Goal: Task Accomplishment & Management: Manage account settings

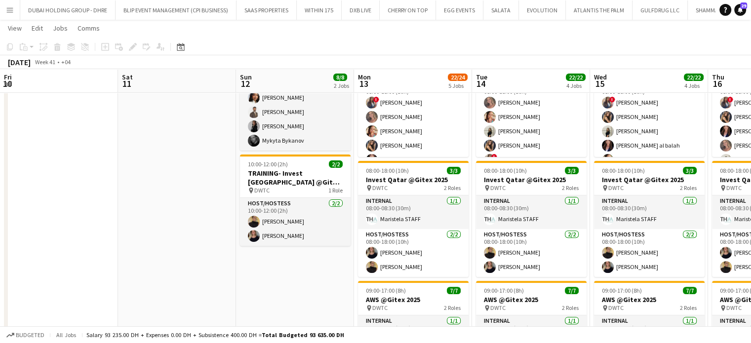
scroll to position [0, 292]
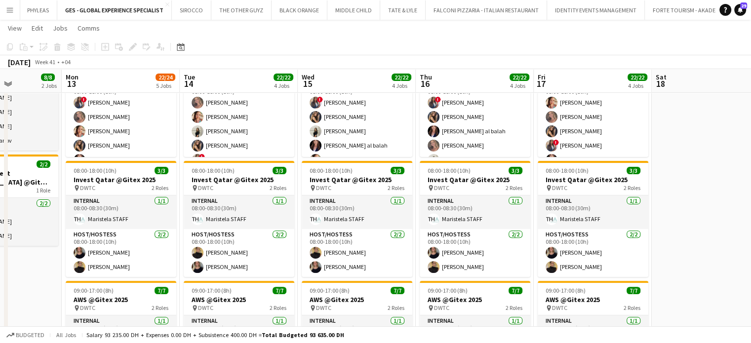
drag, startPoint x: 197, startPoint y: 215, endPoint x: 464, endPoint y: 196, distance: 267.7
click at [456, 195] on app-calendar-viewport "Fri 10 Sat 11 Sun 12 8/8 2 Jobs Mon 13 22/24 5 Jobs Tue 14 22/22 4 Jobs Wed 15 …" at bounding box center [375, 163] width 751 height 850
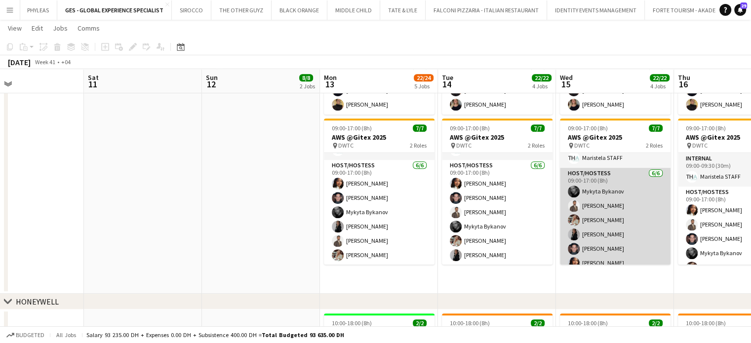
scroll to position [27, 0]
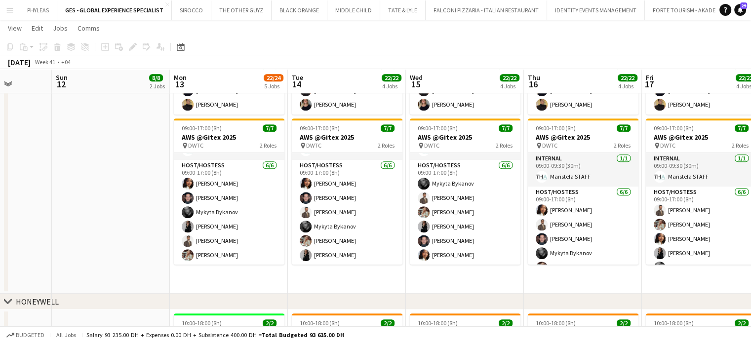
drag, startPoint x: 617, startPoint y: 201, endPoint x: 466, endPoint y: 197, distance: 150.6
click at [466, 197] on app-calendar-viewport "Wed 8 Thu 9 Fri 10 Sat 11 Sun 12 8/8 2 Jobs Mon 13 22/24 5 Jobs Tue 14 22/22 4 …" at bounding box center [375, 1] width 751 height 850
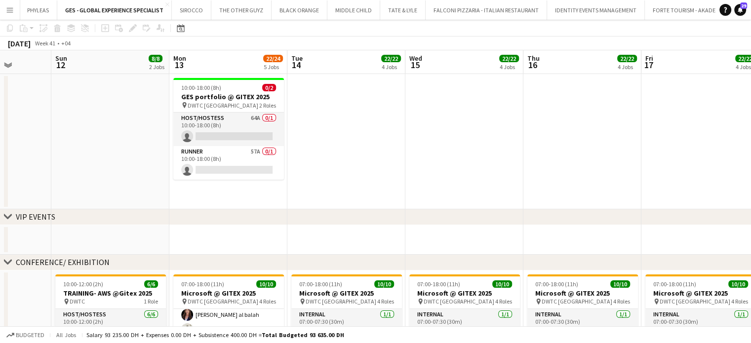
scroll to position [0, 0]
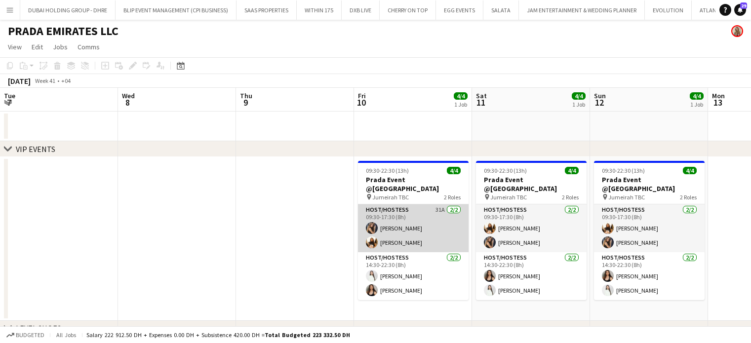
click at [391, 242] on app-calendar-viewport "Tue 7 Wed 8 Thu 9 Fri 10 4/4 1 Job Sat 11 4/4 1 Job Sun 12 4/4 1 Job Mon 13 Tue…" at bounding box center [375, 295] width 751 height 415
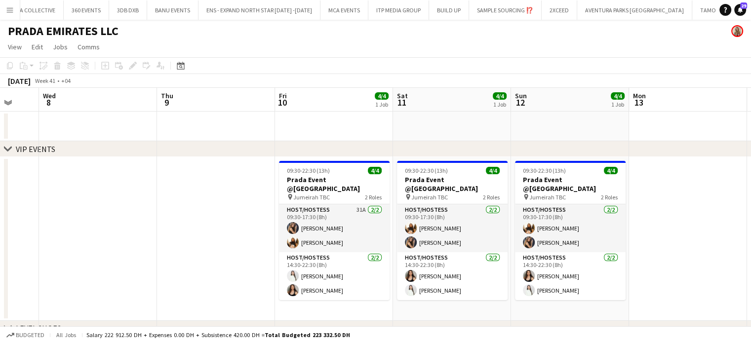
click at [16, 11] on button "Menu" at bounding box center [10, 10] width 20 height 20
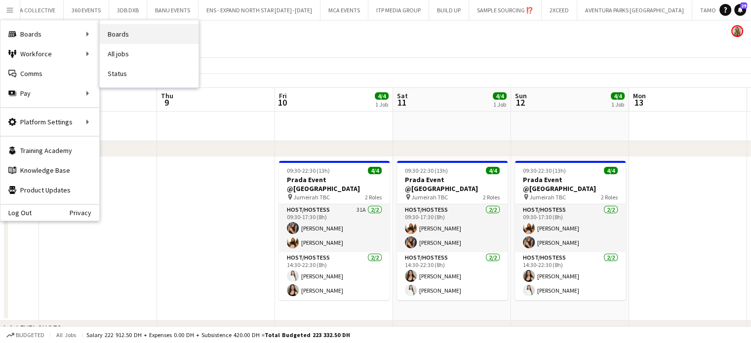
click at [116, 37] on link "Boards" at bounding box center [149, 34] width 99 height 20
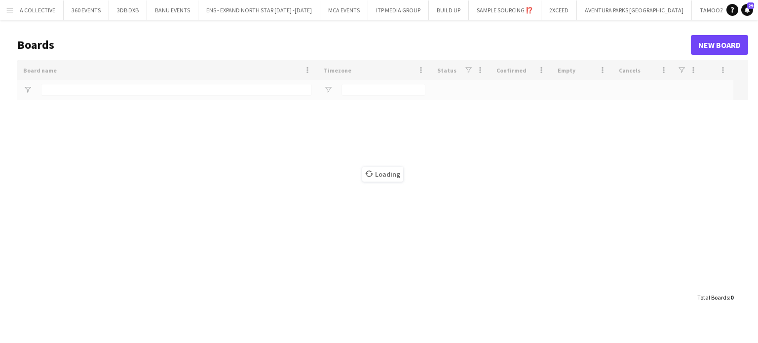
scroll to position [0, 4050]
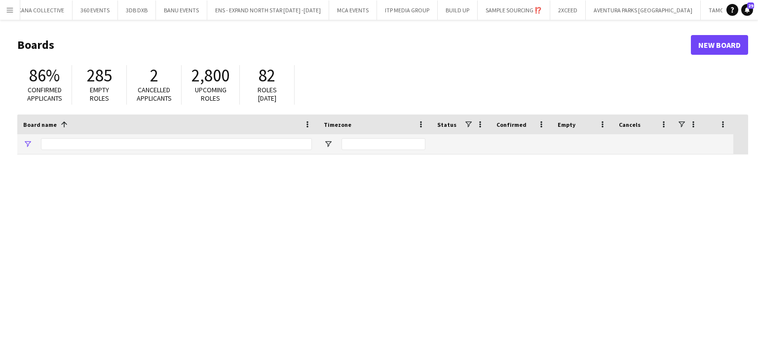
type input "***"
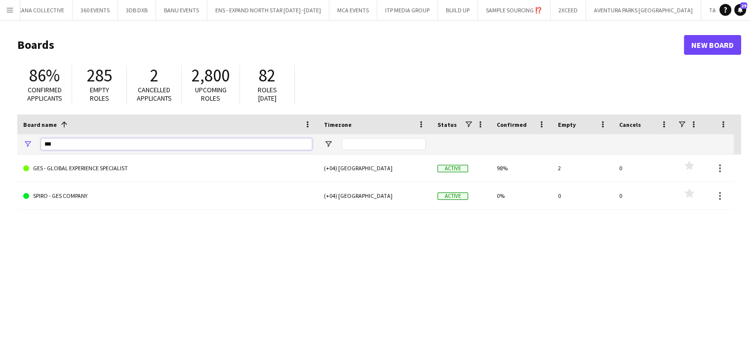
drag, startPoint x: 79, startPoint y: 146, endPoint x: 39, endPoint y: 145, distance: 39.5
click at [39, 145] on div "***" at bounding box center [167, 144] width 301 height 20
type input "****"
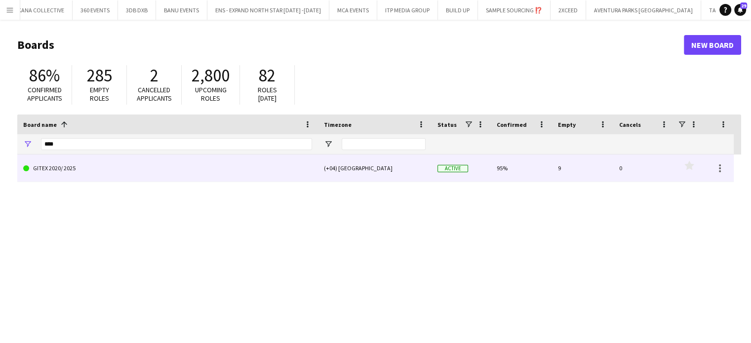
click at [109, 168] on link "GITEX 2020/ 2025" at bounding box center [167, 169] width 289 height 28
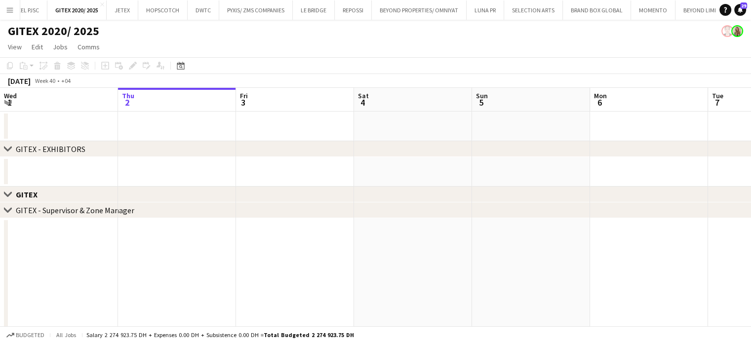
drag, startPoint x: 302, startPoint y: 151, endPoint x: 253, endPoint y: 150, distance: 49.4
click at [252, 151] on div "chevron-right GITEX - EXHIBITORS" at bounding box center [375, 149] width 751 height 16
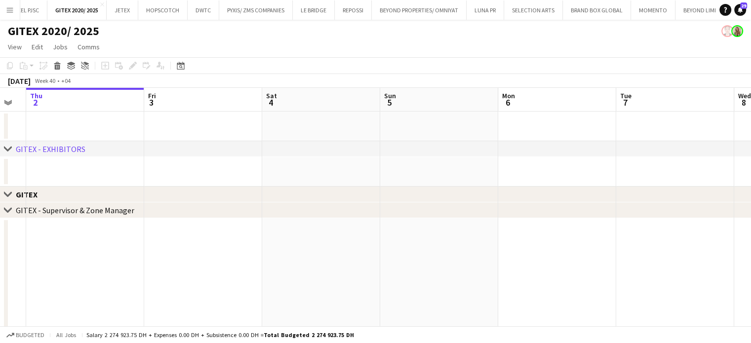
scroll to position [0, 362]
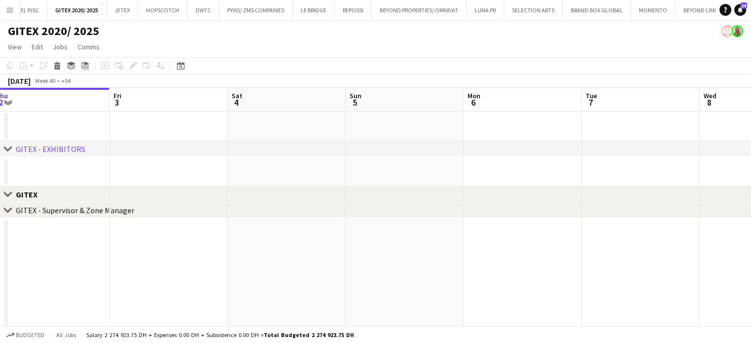
drag, startPoint x: 399, startPoint y: 174, endPoint x: 279, endPoint y: 174, distance: 119.5
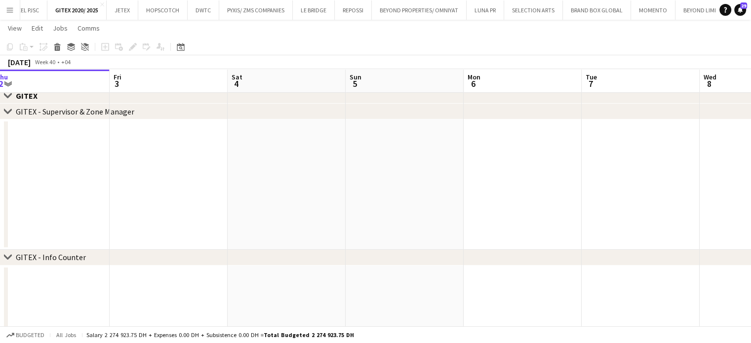
scroll to position [99, 0]
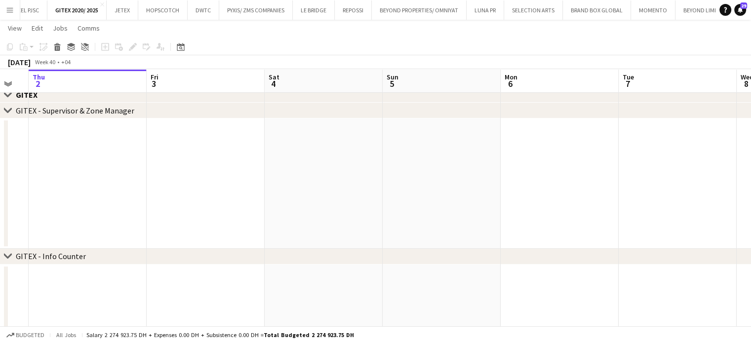
drag, startPoint x: 183, startPoint y: 160, endPoint x: 163, endPoint y: 159, distance: 19.3
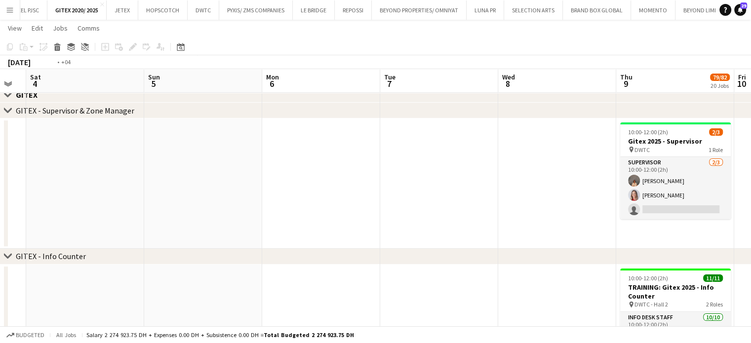
drag, startPoint x: 330, startPoint y: 168, endPoint x: 183, endPoint y: 147, distance: 148.6
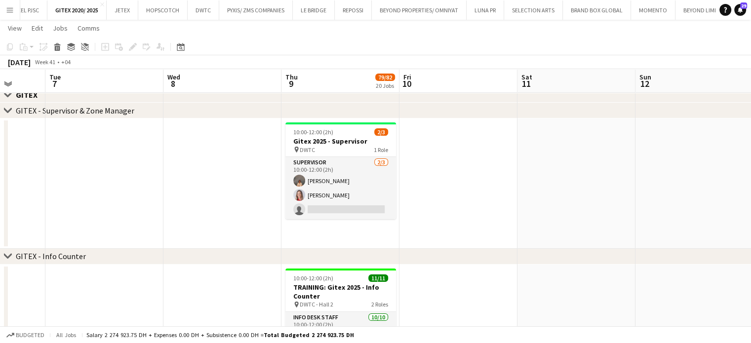
drag, startPoint x: 344, startPoint y: 163, endPoint x: 309, endPoint y: 152, distance: 37.5
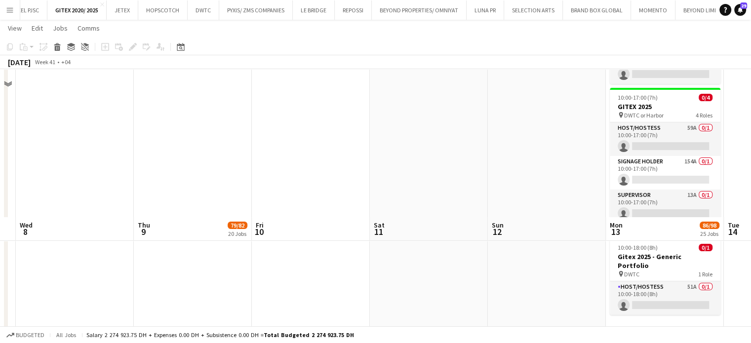
scroll to position [247, 0]
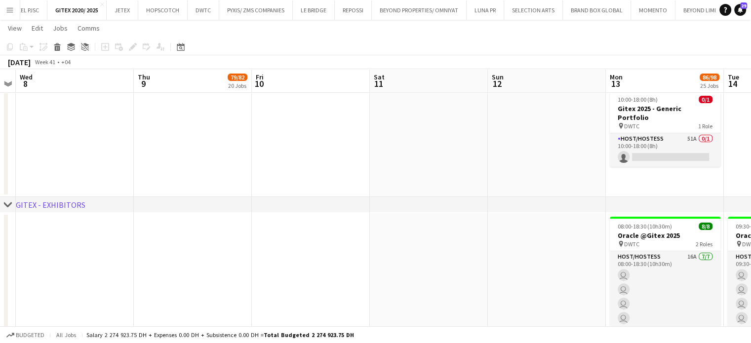
drag, startPoint x: 278, startPoint y: 176, endPoint x: 230, endPoint y: 168, distance: 48.5
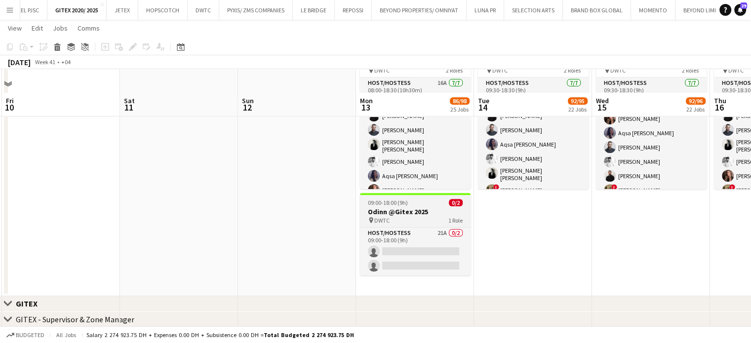
scroll to position [444, 0]
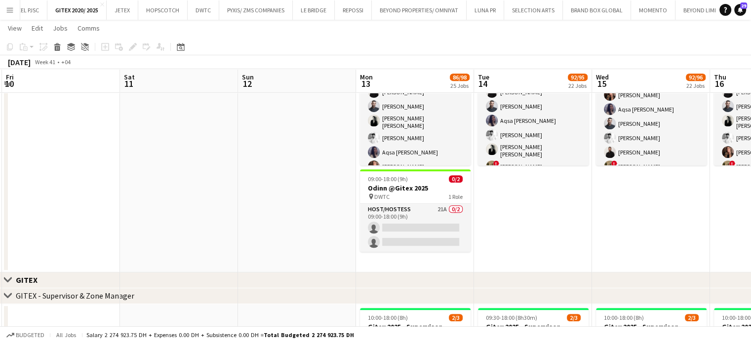
drag, startPoint x: 236, startPoint y: 177, endPoint x: 229, endPoint y: 177, distance: 7.4
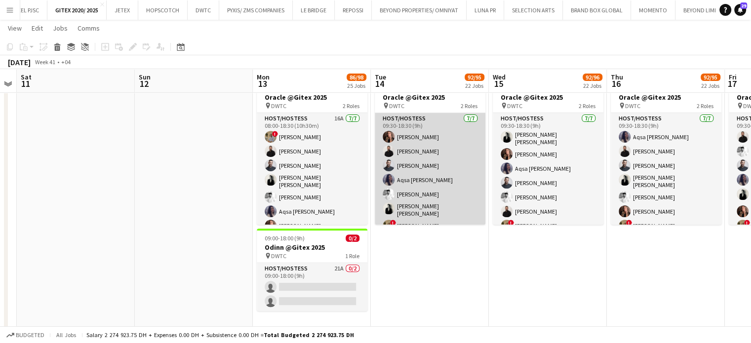
scroll to position [346, 0]
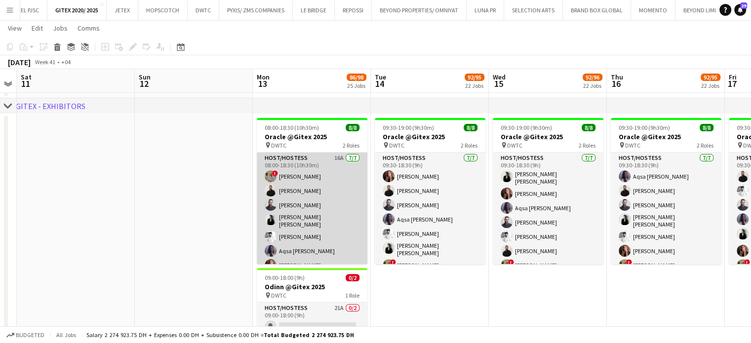
click at [322, 204] on app-card-role "Host/Hostess 16A 7/7 08:00-18:30 (10h30m) ! Hussain Almeshal George charbel Mba…" at bounding box center [312, 214] width 111 height 122
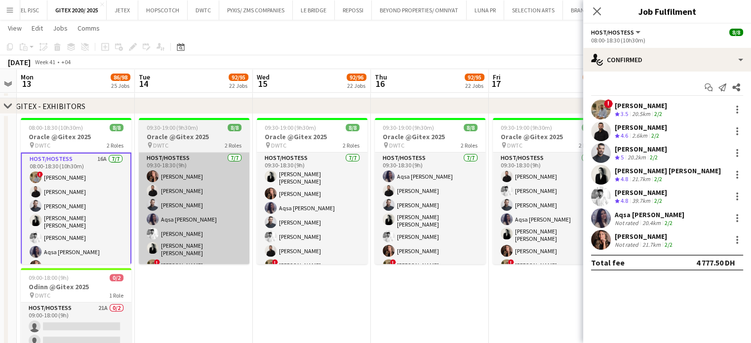
scroll to position [0, 372]
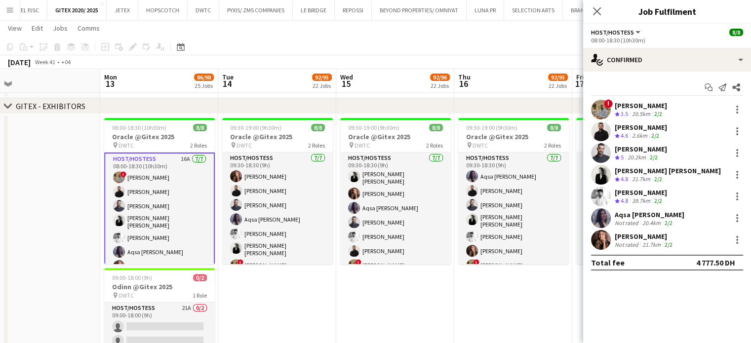
click at [154, 204] on app-card-role "Host/Hostess 16A 7/7 08:00-18:30 (10h30m) ! Hussain Almeshal George charbel Mba…" at bounding box center [159, 215] width 111 height 124
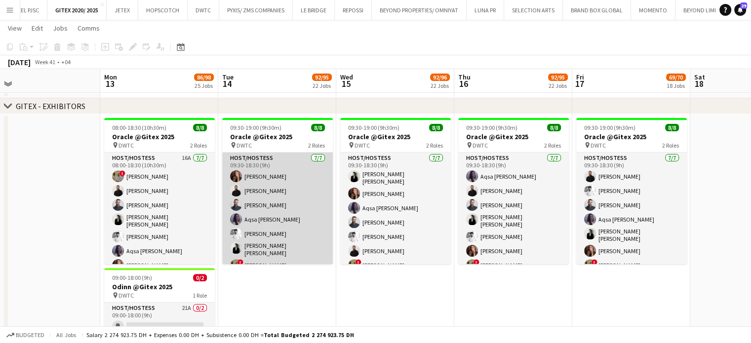
click at [293, 216] on app-card-role "Host/Hostess 7/7 09:30-18:30 (9h) Julia Drumond George charbel Mbayed Amine Cha…" at bounding box center [277, 214] width 111 height 122
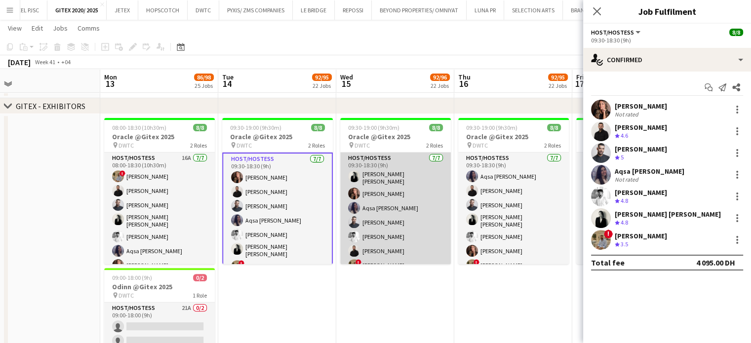
click at [415, 205] on app-card-role "Host/Hostess 7/7 09:30-18:30 (9h) Ana Marija Dekovic Julia Drumond Aqsa Urooj Z…" at bounding box center [395, 214] width 111 height 122
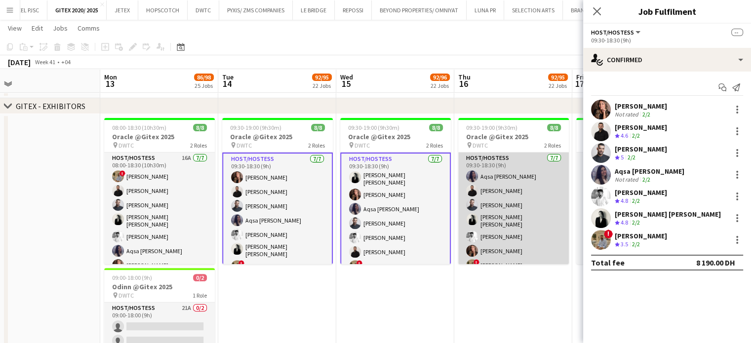
click at [513, 204] on app-card-role "Host/Hostess 7/7 09:30-18:30 (9h) Aqsa Urooj Zahid George charbel Mbayed Amine …" at bounding box center [513, 214] width 111 height 122
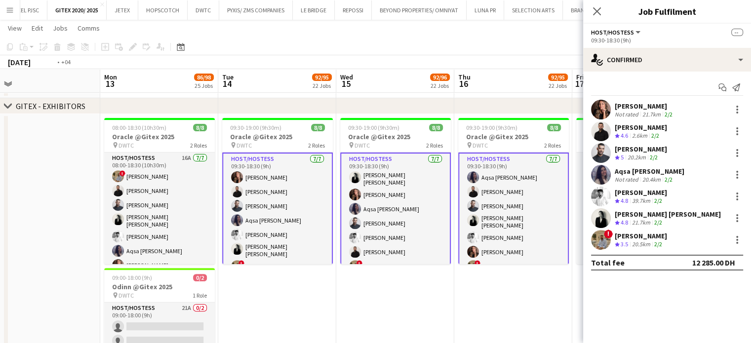
drag, startPoint x: 528, startPoint y: 210, endPoint x: 387, endPoint y: 211, distance: 141.7
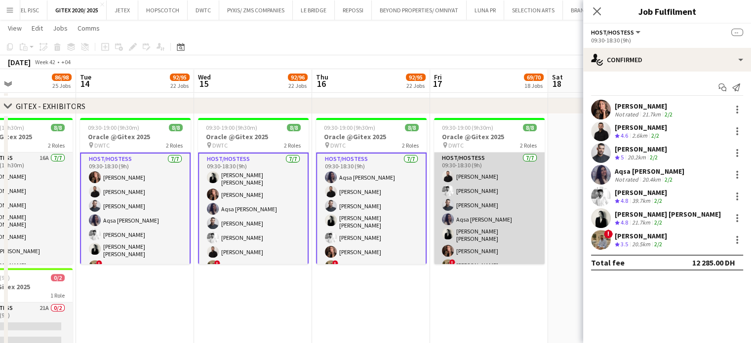
click at [499, 213] on app-card-role "Host/Hostess 7/7 09:30-18:30 (9h) George charbel Mbayed Waleed Shehadeh Amine C…" at bounding box center [489, 214] width 111 height 122
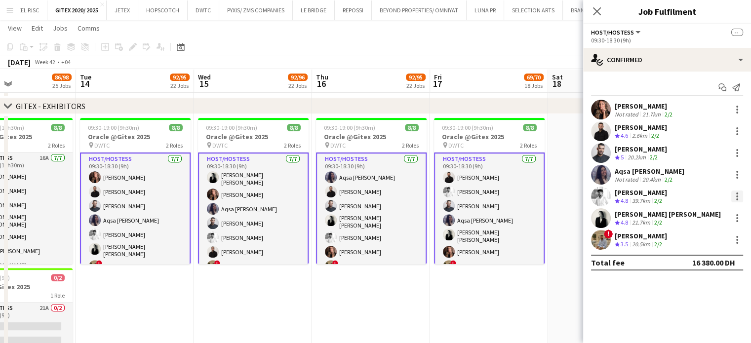
click at [735, 196] on div at bounding box center [737, 197] width 12 height 12
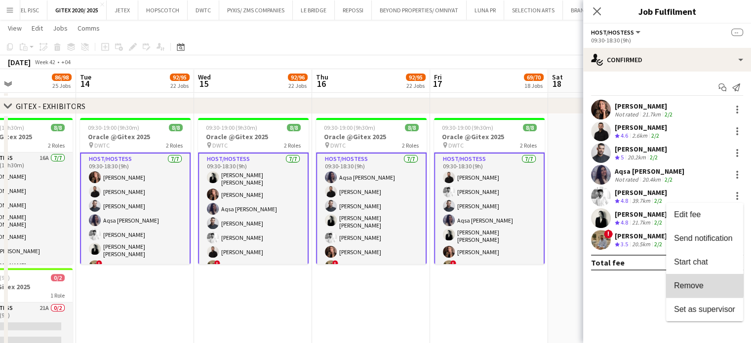
click at [703, 285] on span "Remove" at bounding box center [689, 285] width 30 height 8
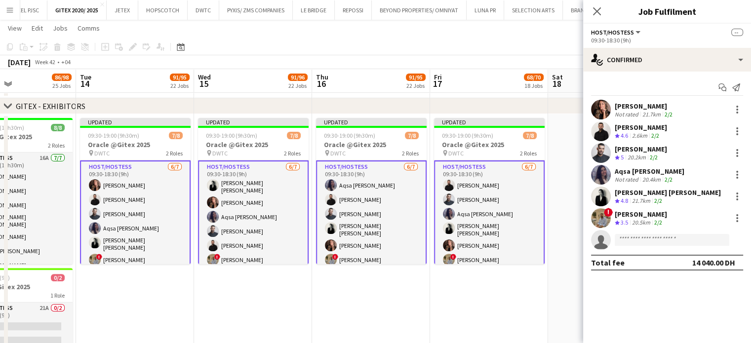
click at [442, 279] on app-date-cell "Updated 09:30-19:00 (9h30m) 7/8 Oracle @Gitex 2025 pin DWTC 2 Roles Host/Hostes…" at bounding box center [489, 242] width 118 height 257
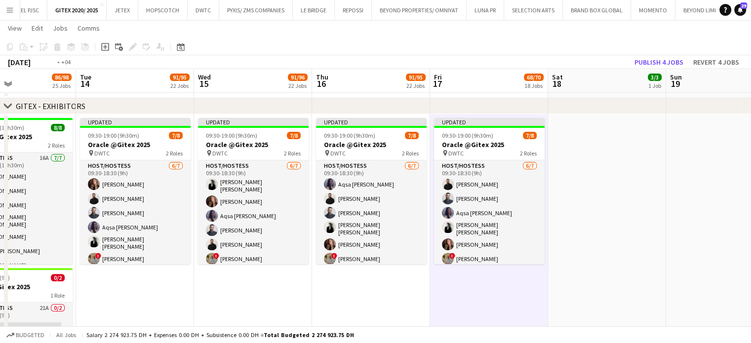
drag, startPoint x: 272, startPoint y: 264, endPoint x: 458, endPoint y: 261, distance: 185.6
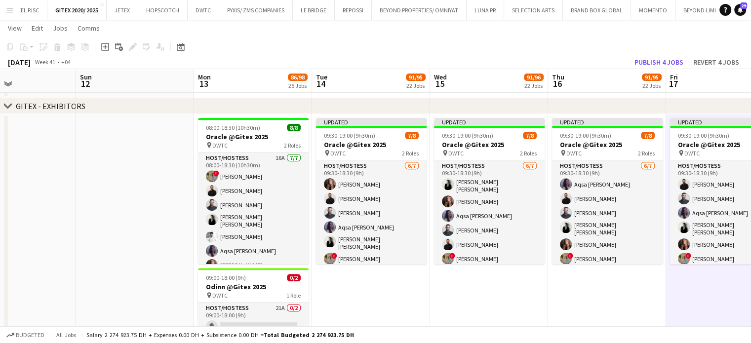
scroll to position [0, 241]
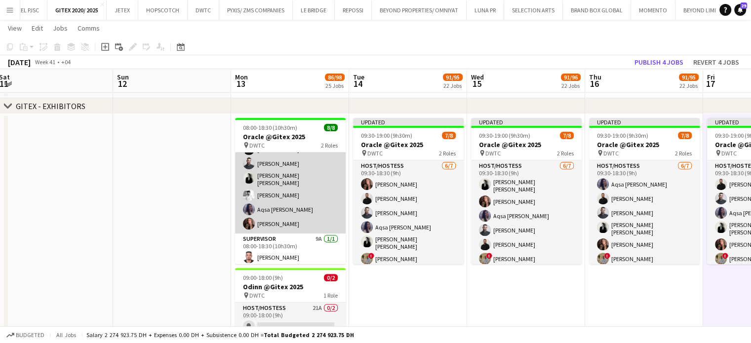
click at [292, 185] on app-card-role "Host/Hostess 16A 7/7 08:00-18:30 (10h30m) ! Hussain Almeshal George charbel Mba…" at bounding box center [290, 172] width 111 height 122
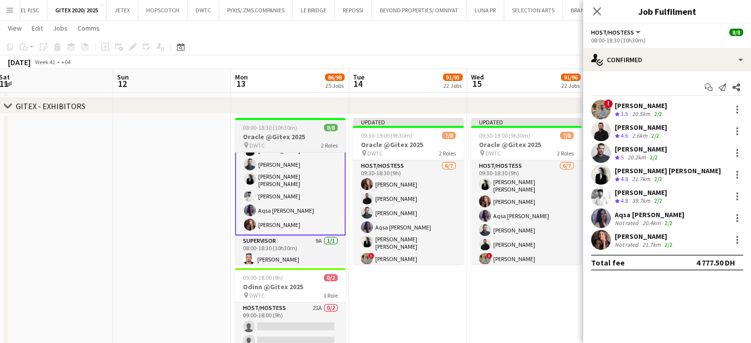
scroll to position [42, 0]
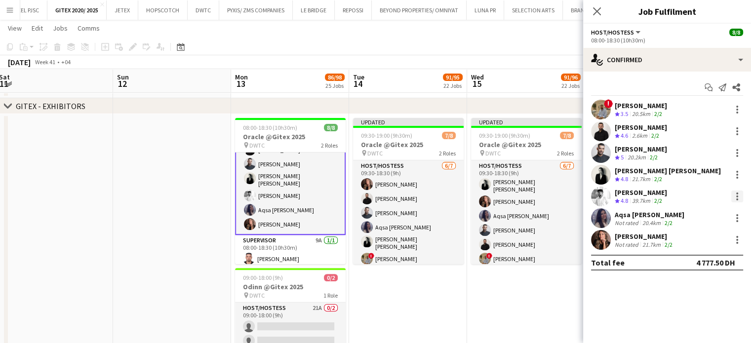
click at [736, 194] on div at bounding box center [737, 194] width 2 height 2
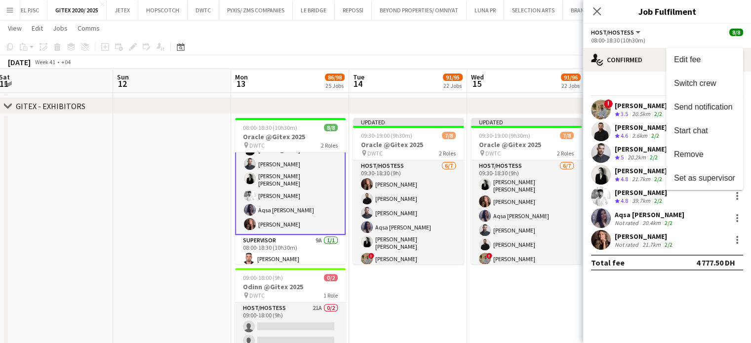
click at [695, 157] on span "Remove" at bounding box center [689, 154] width 30 height 8
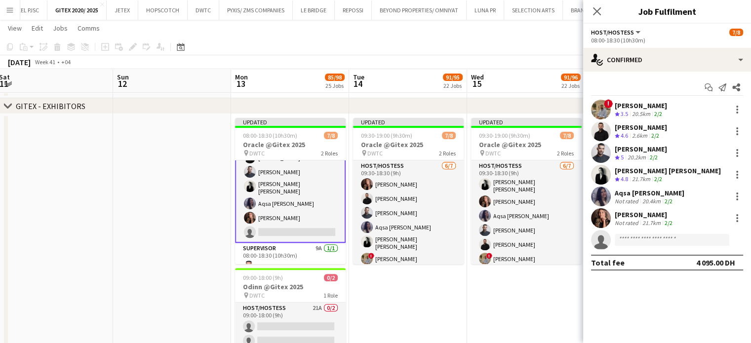
click at [453, 281] on app-date-cell "Updated 09:30-19:00 (9h30m) 7/8 Oracle @Gitex 2025 pin DWTC 2 Roles Host/Hostes…" at bounding box center [408, 242] width 118 height 257
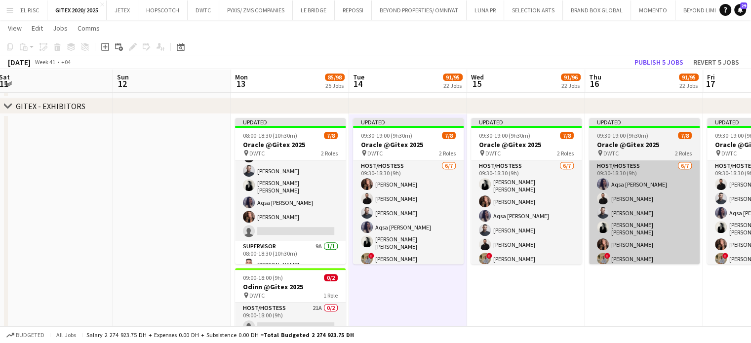
scroll to position [41, 0]
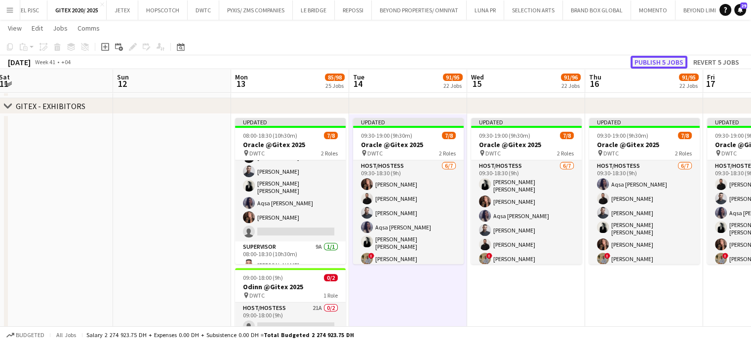
click at [647, 58] on button "Publish 5 jobs" at bounding box center [658, 62] width 57 height 13
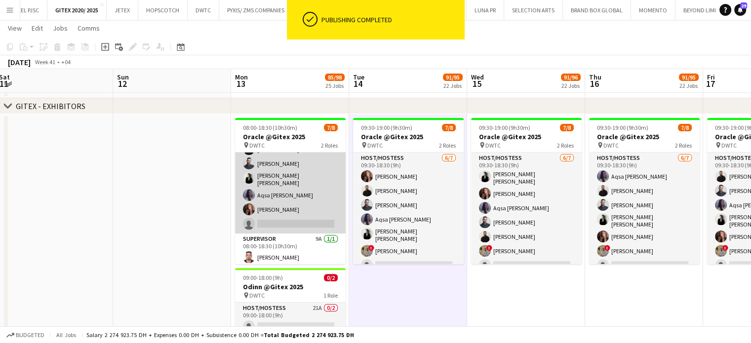
click at [285, 197] on app-card-role "Host/Hostess 16A 6/7 08:00-18:30 (10h30m) ! Hussain Almeshal George charbel Mba…" at bounding box center [290, 172] width 111 height 122
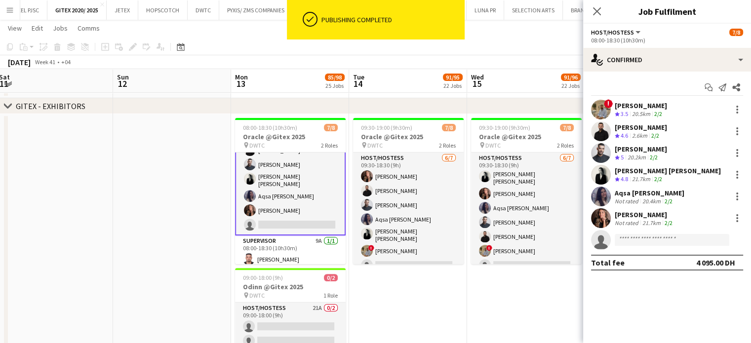
scroll to position [42, 0]
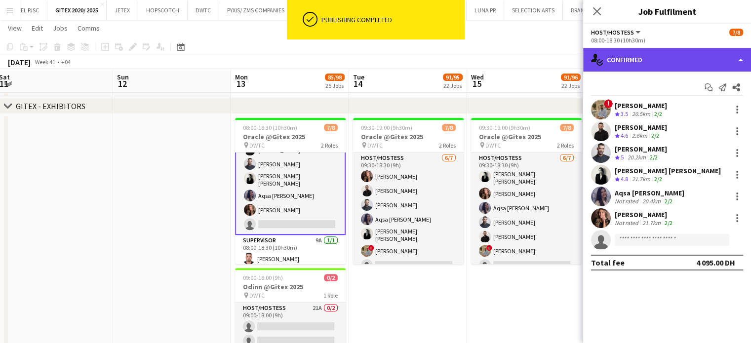
click at [740, 55] on div "single-neutral-actions-check-2 Confirmed" at bounding box center [667, 60] width 168 height 24
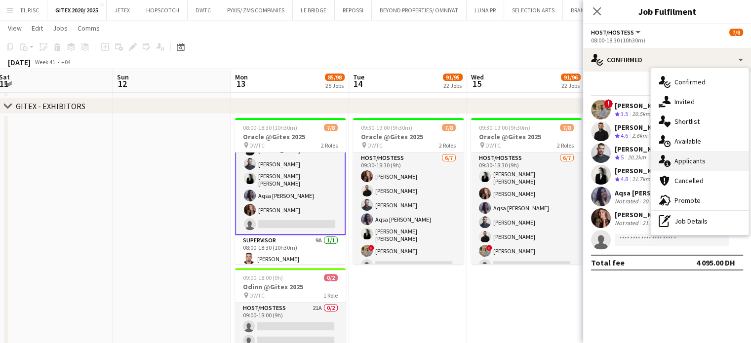
click at [706, 161] on div "single-neutral-actions-information Applicants" at bounding box center [700, 161] width 98 height 20
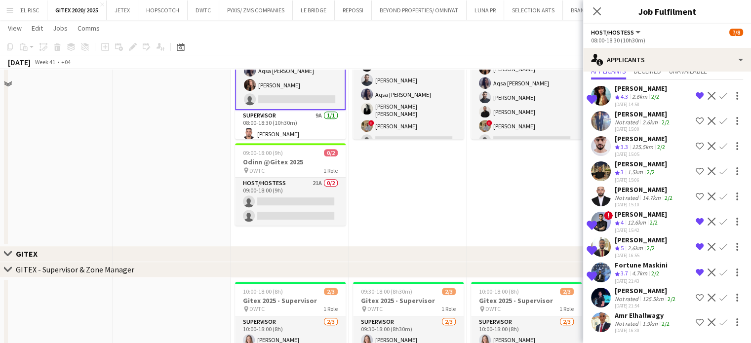
scroll to position [494, 0]
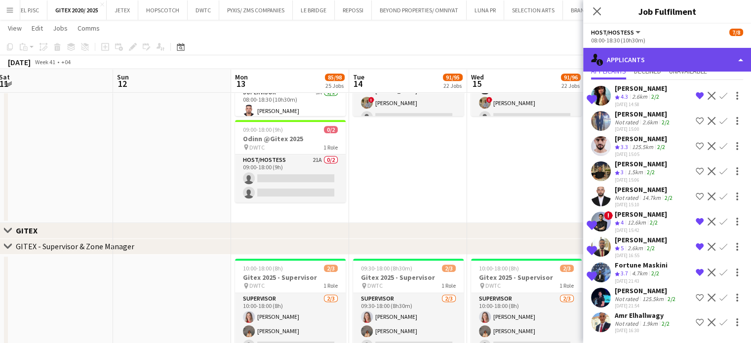
click at [716, 53] on div "single-neutral-actions-information Applicants" at bounding box center [667, 60] width 168 height 24
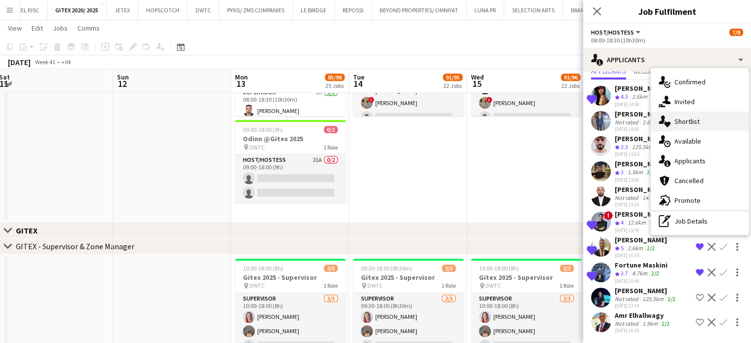
click at [701, 124] on div "single-neutral-actions-heart Shortlist" at bounding box center [700, 122] width 98 height 20
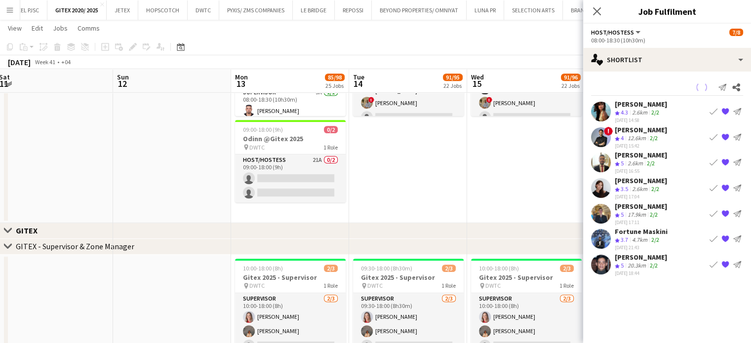
scroll to position [0, 0]
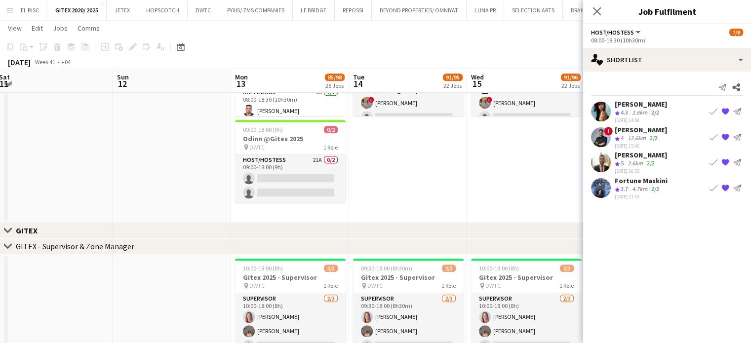
click at [402, 161] on app-date-cell "09:30-19:00 (9h30m) 7/8 Oracle @Gitex 2025 pin DWTC 2 Roles Host/Hostess 6/7 09…" at bounding box center [408, 94] width 118 height 257
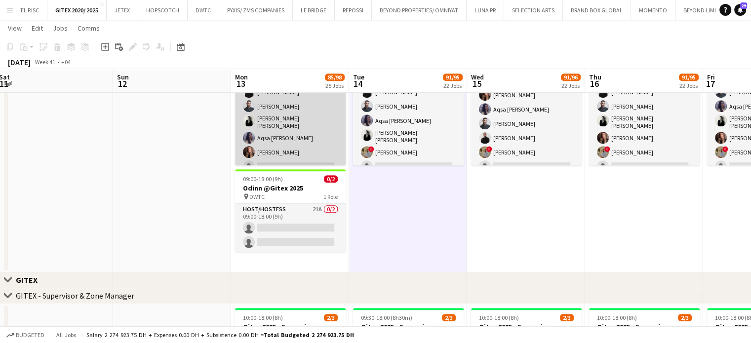
click at [299, 122] on app-card-role "Host/Hostess 16A 6/7 08:00-18:30 (10h30m) ! Hussain Almeshal George charbel Mba…" at bounding box center [290, 115] width 111 height 122
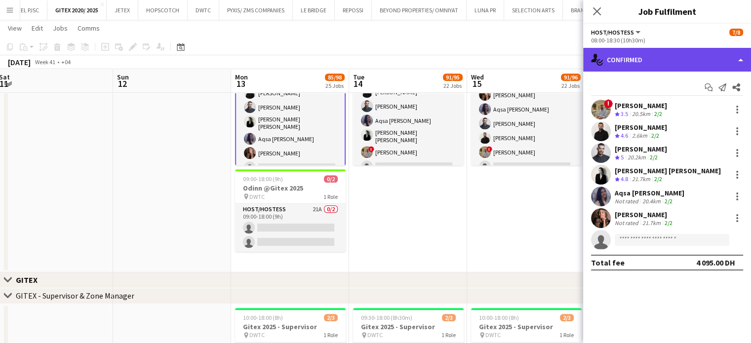
click at [734, 59] on div "single-neutral-actions-check-2 Confirmed" at bounding box center [667, 60] width 168 height 24
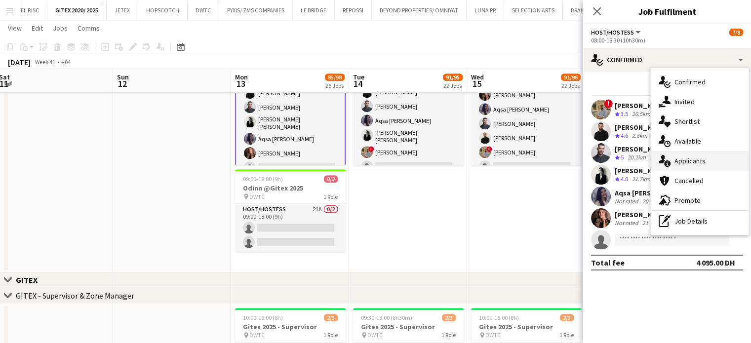
click at [694, 161] on span "Applicants" at bounding box center [689, 160] width 31 height 9
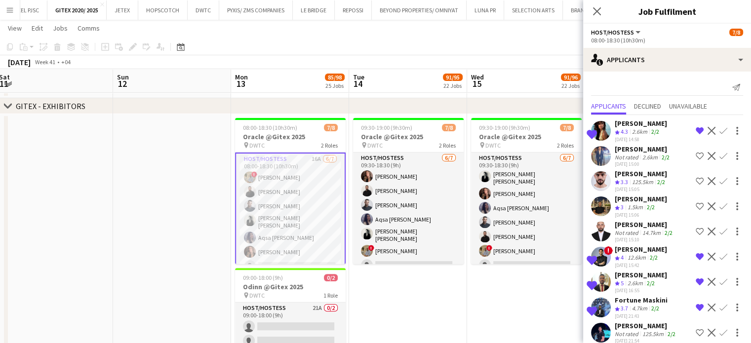
click at [523, 304] on app-date-cell "09:30-19:00 (9h30m) 7/8 Oracle @Gitex 2025 pin DWTC 2 Roles Host/Hostess 6/7 09…" at bounding box center [526, 242] width 118 height 257
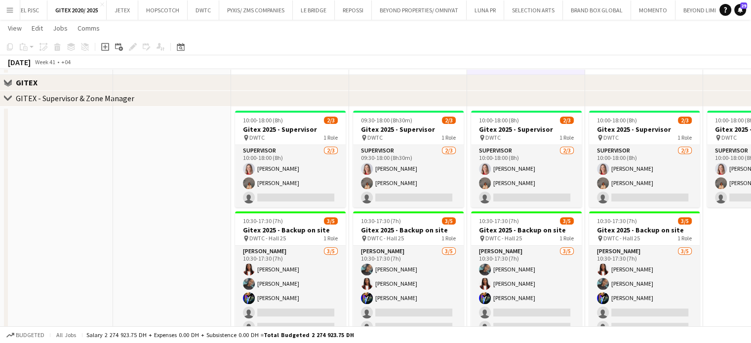
scroll to position [296, 0]
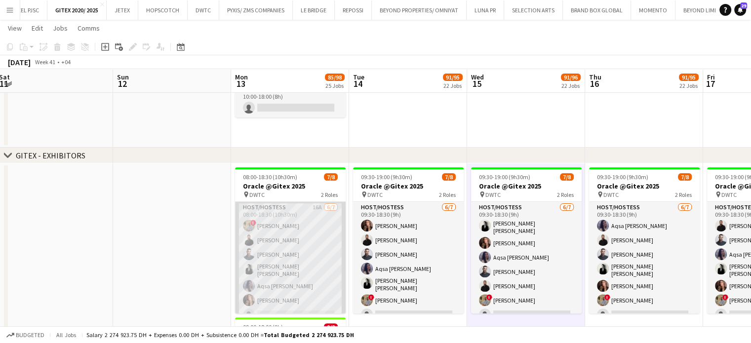
click at [286, 248] on app-card-role "Host/Hostess 16A 6/7 08:00-18:30 (10h30m) ! Hussain Almeshal George charbel Mba…" at bounding box center [290, 263] width 111 height 122
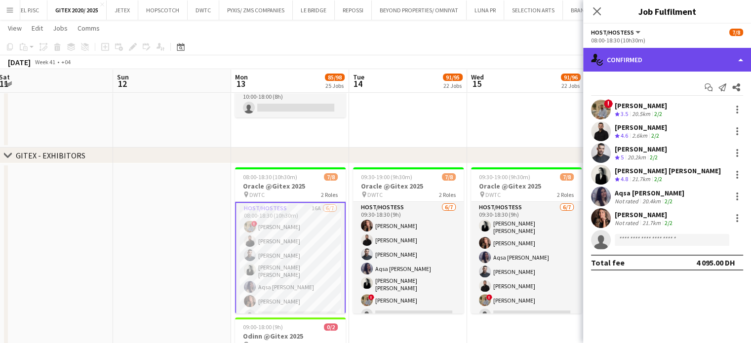
drag, startPoint x: 736, startPoint y: 61, endPoint x: 712, endPoint y: 54, distance: 25.2
click at [736, 61] on div "single-neutral-actions-check-2 Confirmed" at bounding box center [667, 60] width 168 height 24
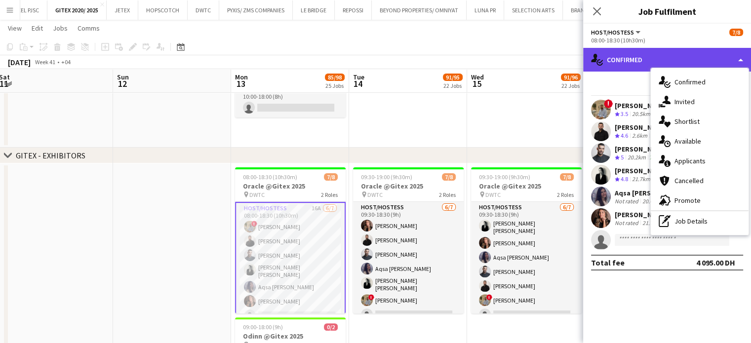
click at [712, 54] on div "single-neutral-actions-check-2 Confirmed" at bounding box center [667, 60] width 168 height 24
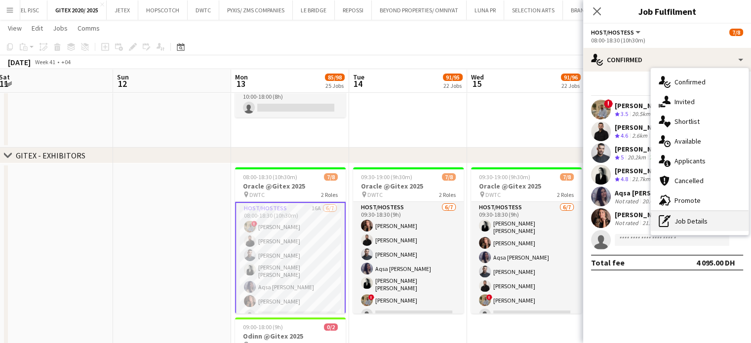
click at [696, 220] on div "pen-write Job Details" at bounding box center [700, 221] width 98 height 20
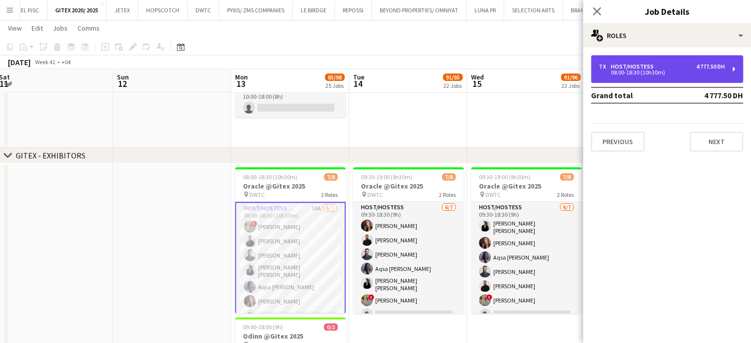
click at [647, 71] on div "08:00-18:30 (10h30m)" at bounding box center [662, 72] width 126 height 5
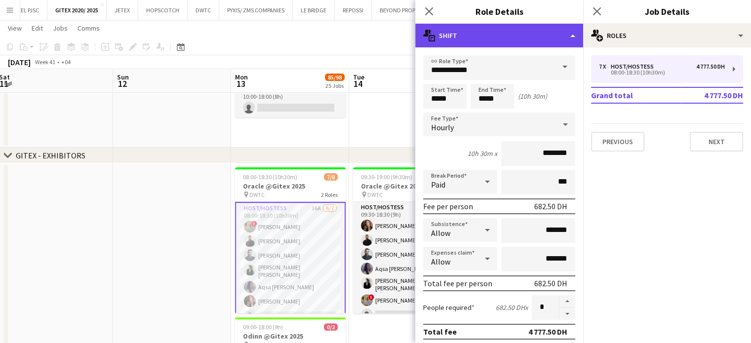
click at [560, 35] on div "multiple-actions-text Shift" at bounding box center [499, 36] width 168 height 24
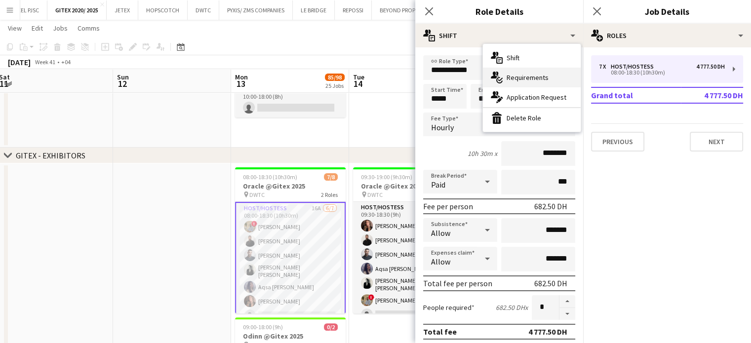
click at [538, 77] on span "Requirements" at bounding box center [527, 77] width 42 height 9
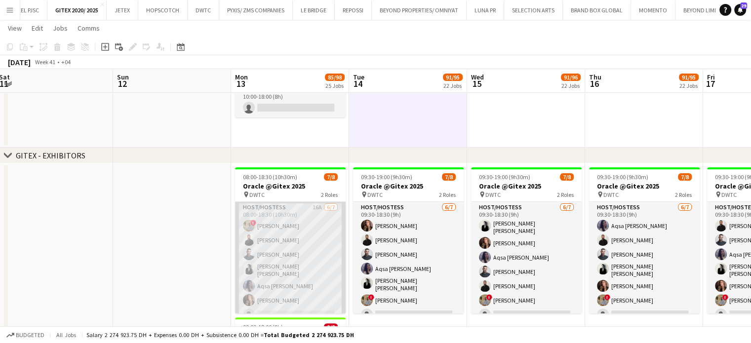
click at [286, 244] on app-card-role "Host/Hostess 16A 6/7 08:00-18:30 (10h30m) ! Hussain Almeshal George charbel Mba…" at bounding box center [290, 263] width 111 height 122
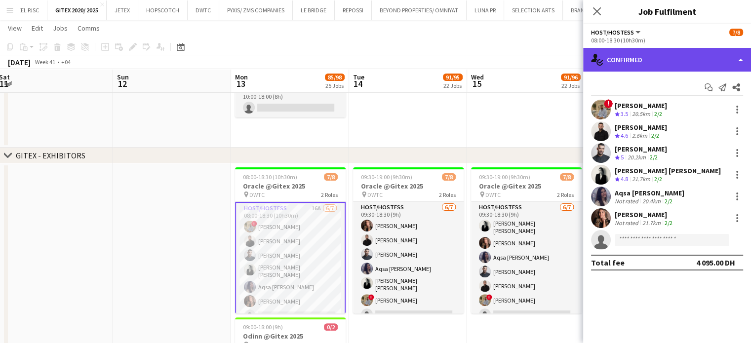
click at [722, 55] on div "single-neutral-actions-check-2 Confirmed" at bounding box center [667, 60] width 168 height 24
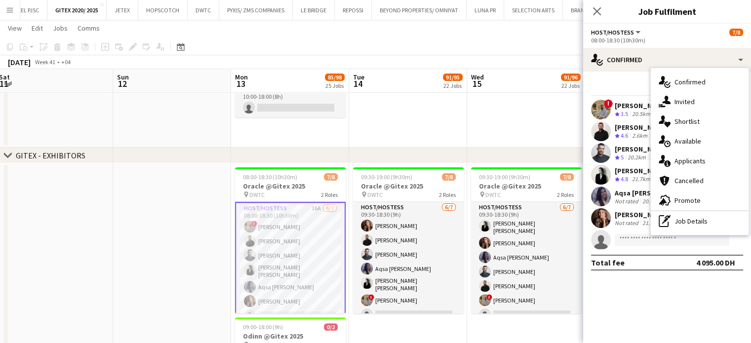
click at [692, 200] on span "Promote" at bounding box center [687, 200] width 26 height 9
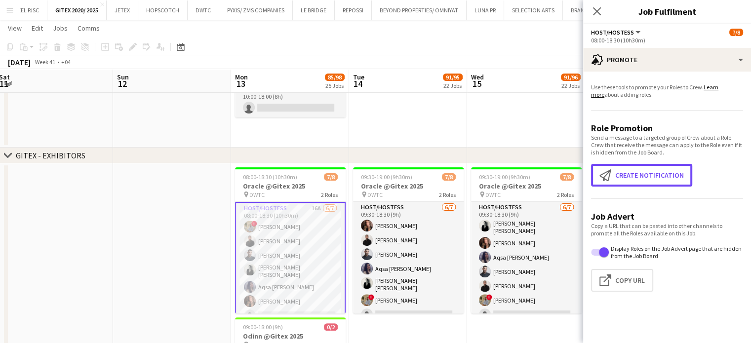
click at [642, 174] on button "Create notification Create notification" at bounding box center [641, 175] width 101 height 23
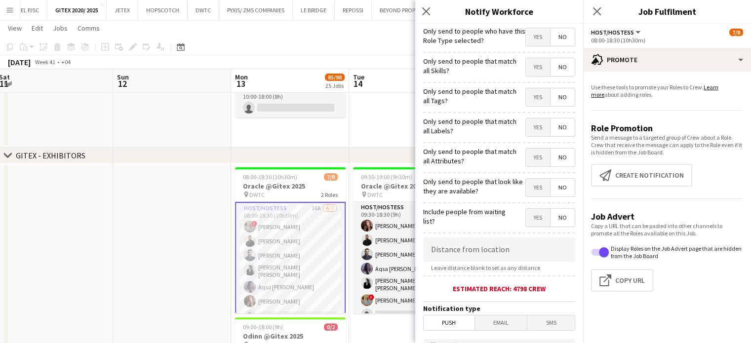
click at [533, 61] on span "Yes" at bounding box center [538, 67] width 24 height 18
click at [532, 98] on span "Yes" at bounding box center [538, 97] width 24 height 18
click at [533, 128] on span "Yes" at bounding box center [538, 127] width 24 height 18
click at [527, 158] on span "Yes" at bounding box center [538, 158] width 24 height 18
click at [530, 185] on span "Yes" at bounding box center [538, 188] width 24 height 18
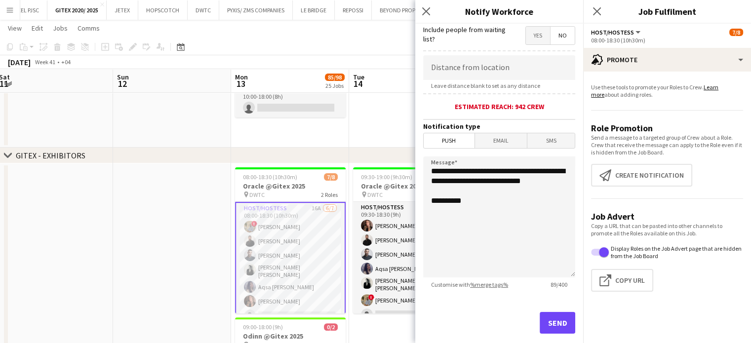
scroll to position [197, 0]
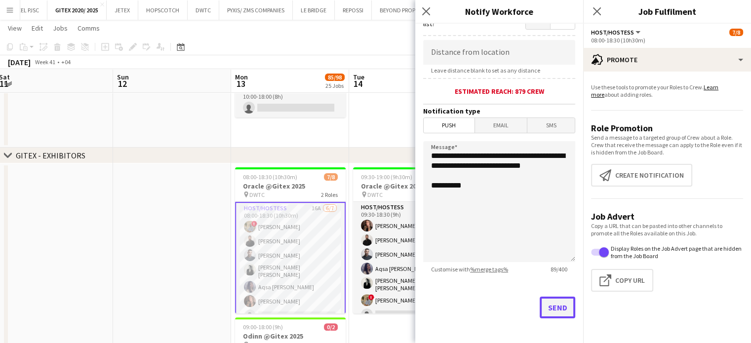
click at [547, 309] on button "Send" at bounding box center [558, 308] width 36 height 22
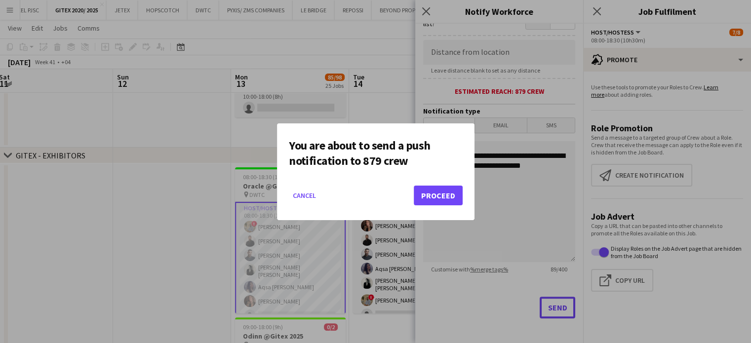
scroll to position [0, 0]
click at [440, 193] on button "Proceed" at bounding box center [438, 196] width 49 height 20
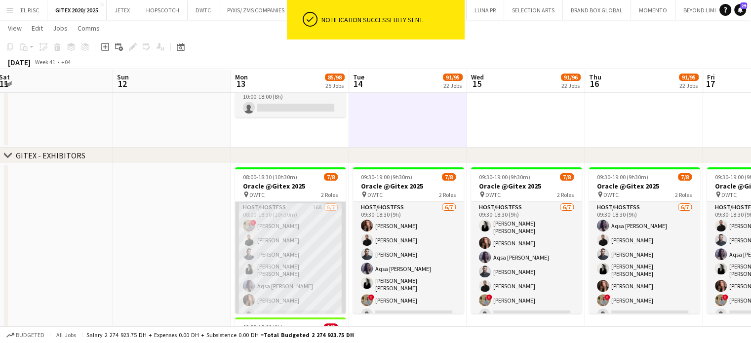
click at [294, 245] on app-card-role "Host/Hostess 16A 6/7 08:00-18:30 (10h30m) ! Hussain Almeshal George charbel Mba…" at bounding box center [290, 263] width 111 height 122
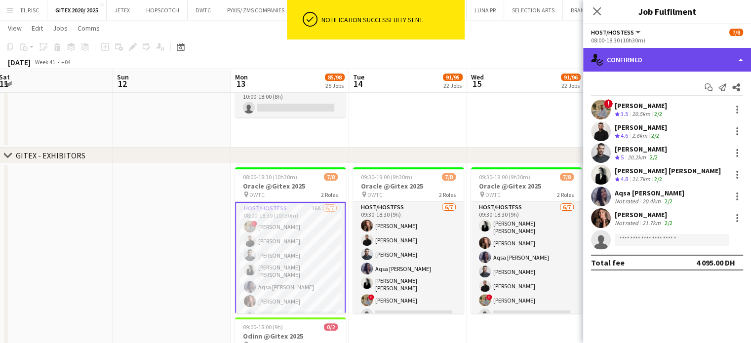
click at [735, 55] on div "single-neutral-actions-check-2 Confirmed" at bounding box center [667, 60] width 168 height 24
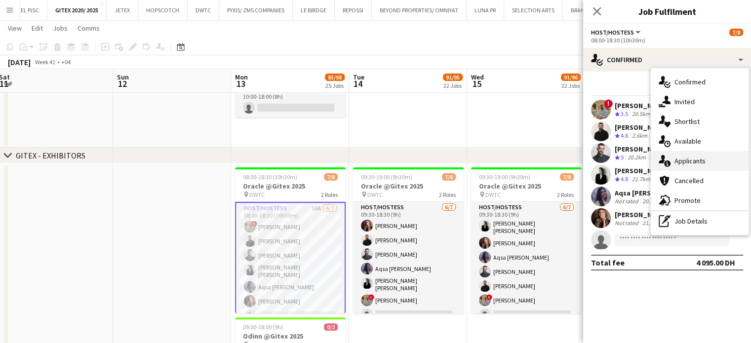
click at [698, 159] on span "Applicants" at bounding box center [689, 160] width 31 height 9
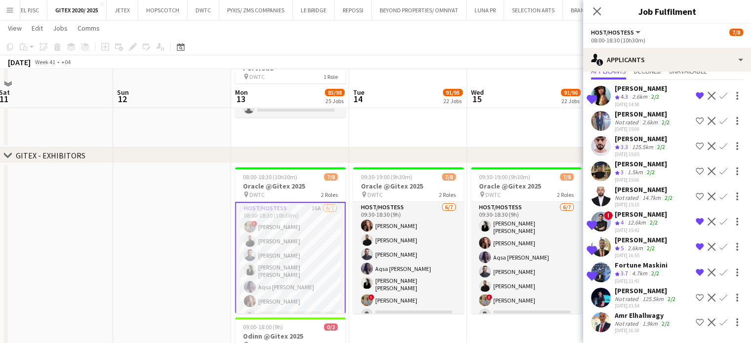
scroll to position [494, 0]
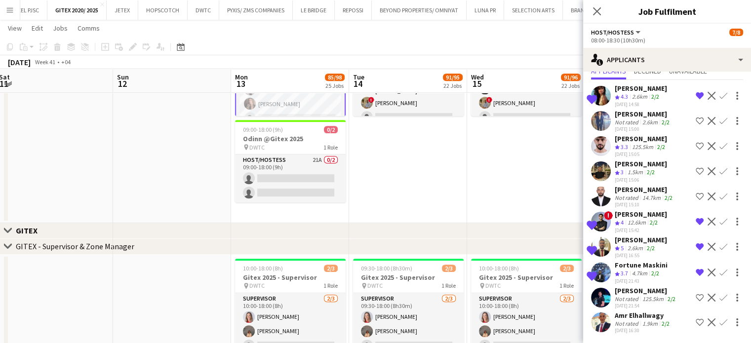
click at [650, 311] on div "Amr Elhallwagy" at bounding box center [643, 315] width 57 height 9
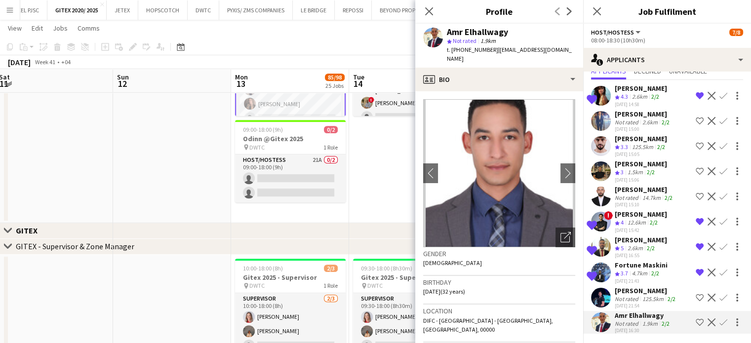
click at [696, 318] on app-icon "Shortlist crew" at bounding box center [700, 322] width 8 height 8
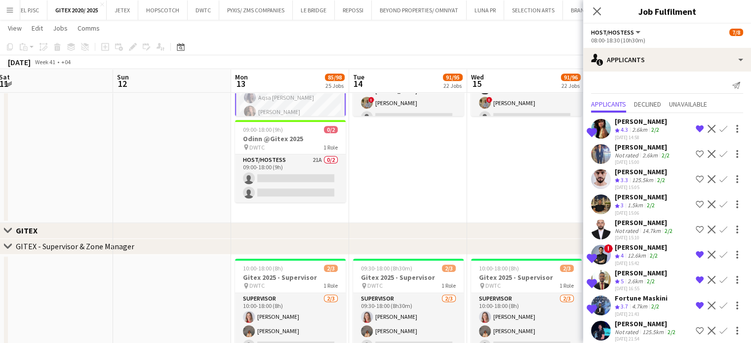
scroll to position [0, 0]
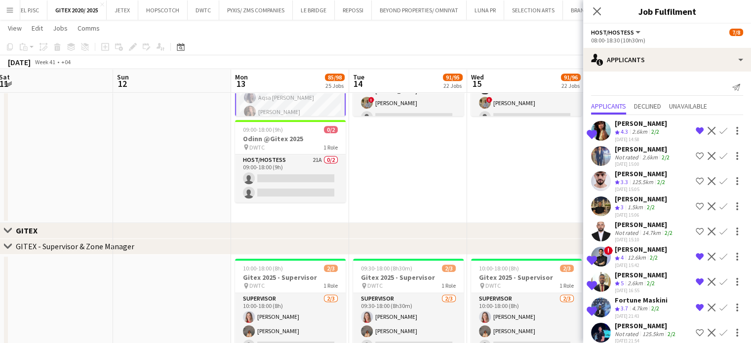
click at [543, 163] on app-date-cell "09:30-19:00 (9h30m) 7/8 Oracle @Gitex 2025 pin DWTC 2 Roles Host/Hostess 6/7 09…" at bounding box center [526, 94] width 118 height 257
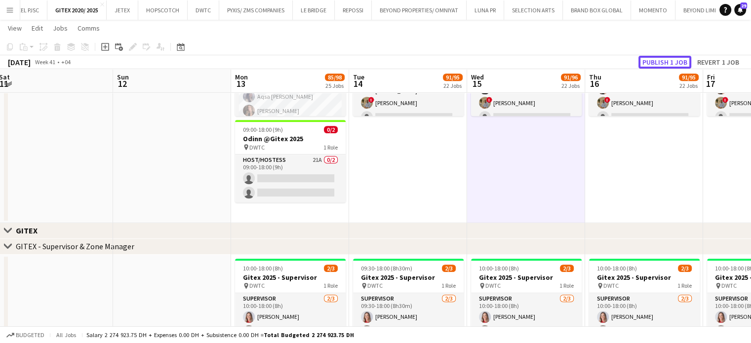
click at [670, 57] on button "Publish 1 job" at bounding box center [664, 62] width 53 height 13
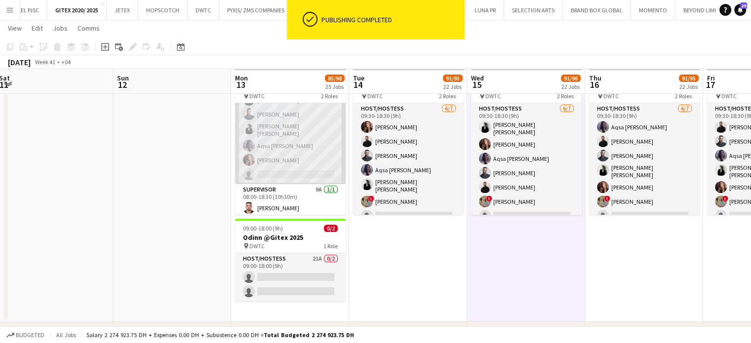
scroll to position [444, 0]
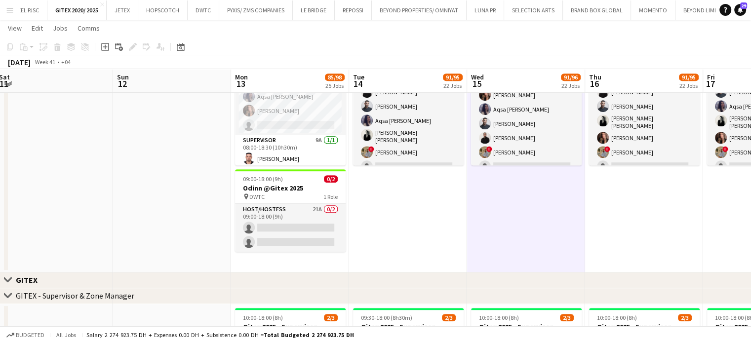
click at [440, 211] on app-date-cell "09:30-19:00 (9h30m) 7/8 Oracle @Gitex 2025 pin DWTC 2 Roles Host/Hostess 6/7 09…" at bounding box center [408, 143] width 118 height 257
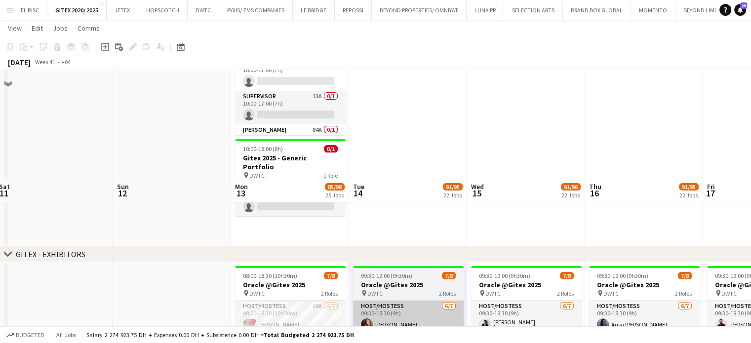
scroll to position [346, 0]
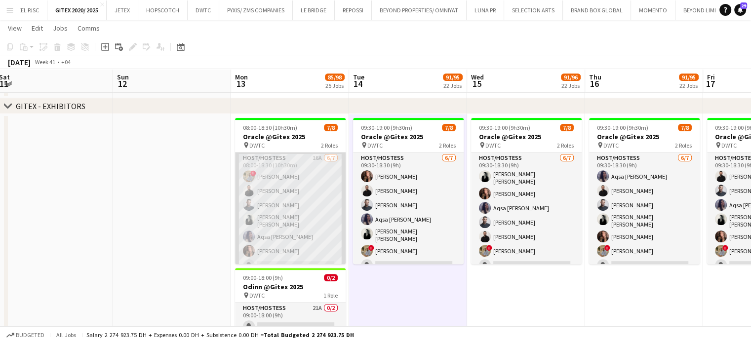
click at [265, 197] on app-card-role "Host/Hostess 16A 6/7 08:00-18:30 (10h30m) ! Hussain Almeshal George charbel Mba…" at bounding box center [290, 214] width 111 height 122
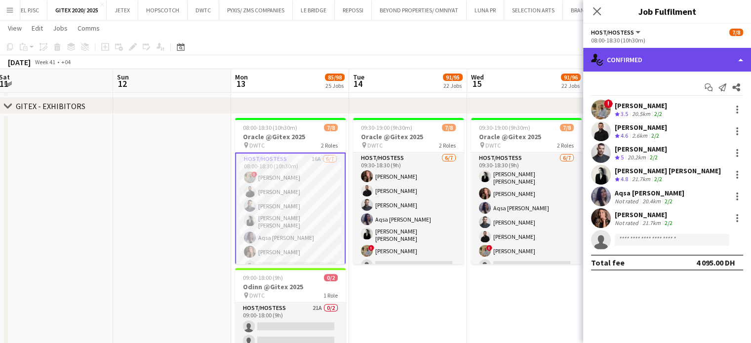
click at [721, 51] on div "single-neutral-actions-check-2 Confirmed" at bounding box center [667, 60] width 168 height 24
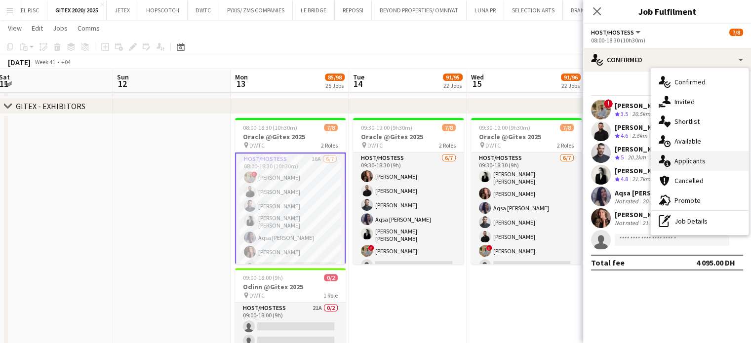
click at [698, 160] on span "Applicants" at bounding box center [689, 160] width 31 height 9
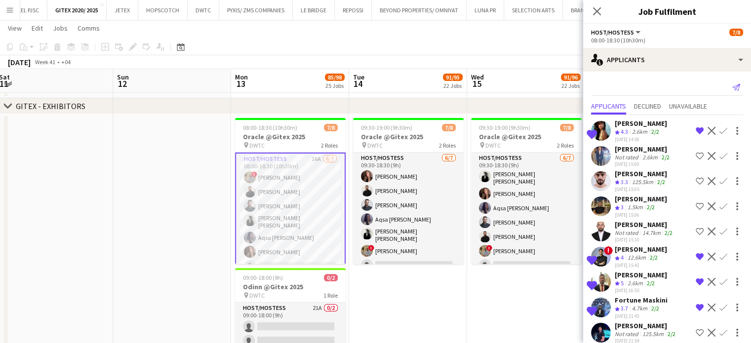
click at [732, 88] on icon "Send notification" at bounding box center [736, 87] width 8 height 8
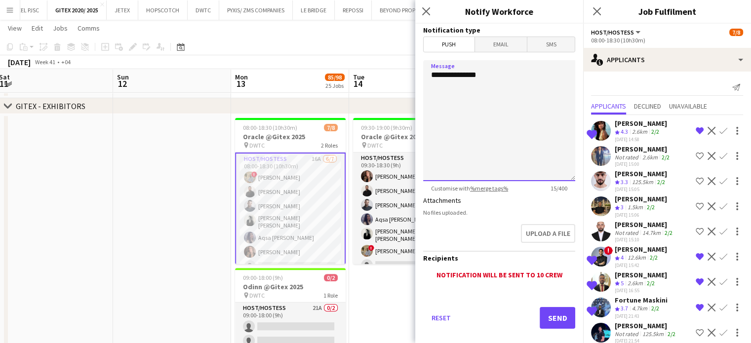
click at [515, 68] on textarea "**********" at bounding box center [499, 120] width 152 height 121
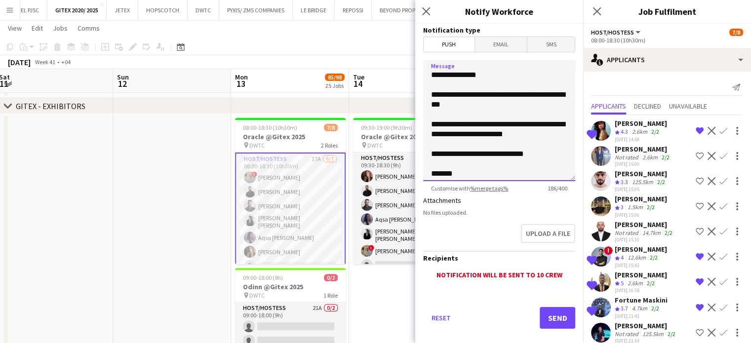
type textarea "**********"
click at [552, 318] on button "Send" at bounding box center [558, 318] width 36 height 22
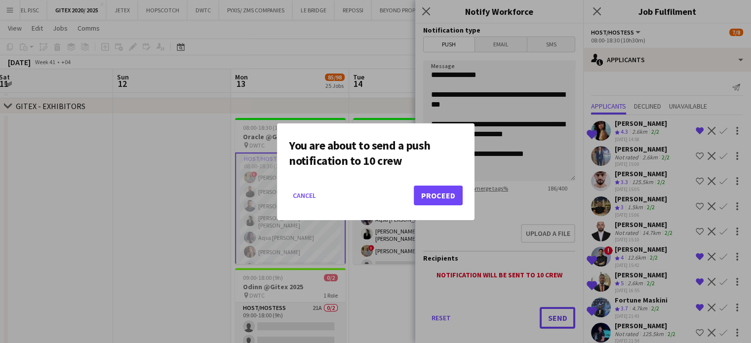
scroll to position [0, 0]
click at [449, 193] on button "Proceed" at bounding box center [438, 196] width 49 height 20
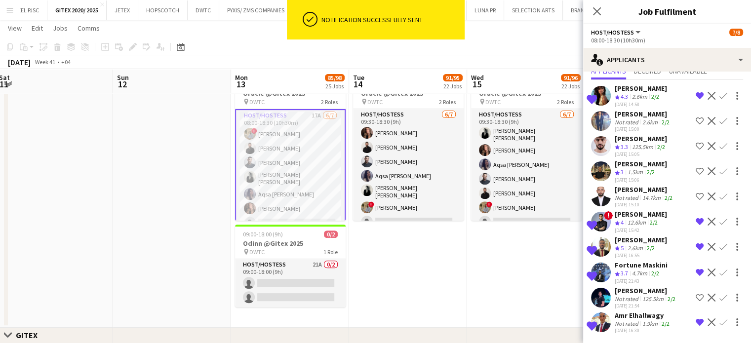
scroll to position [395, 0]
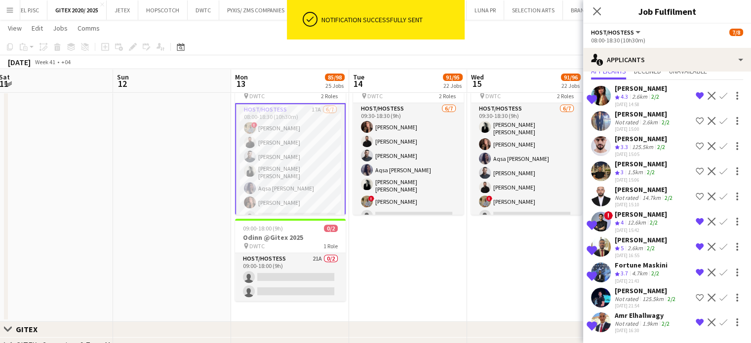
click at [495, 264] on app-date-cell "09:30-19:00 (9h30m) 7/8 Oracle @Gitex 2025 pin DWTC 2 Roles Host/Hostess 6/7 09…" at bounding box center [526, 193] width 118 height 257
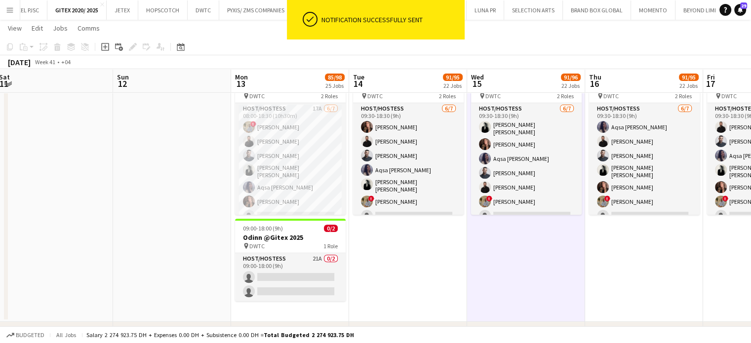
click at [174, 152] on app-date-cell at bounding box center [172, 193] width 118 height 257
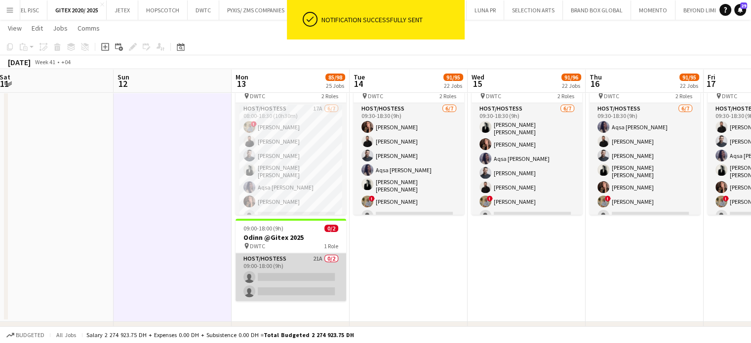
click at [282, 262] on app-card-role "Host/Hostess 21A 0/2 09:00-18:00 (9h) single-neutral-actions single-neutral-act…" at bounding box center [290, 277] width 111 height 48
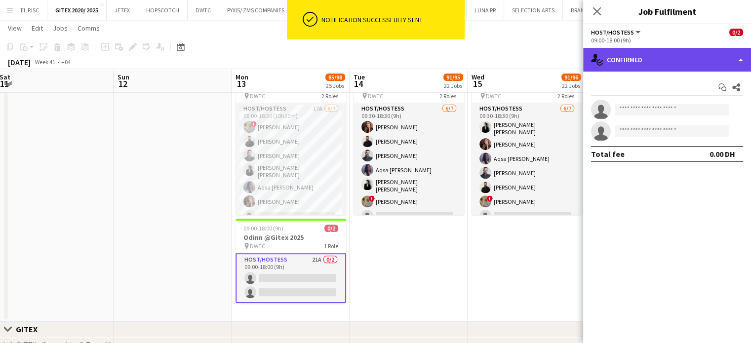
click at [731, 57] on div "single-neutral-actions-check-2 Confirmed" at bounding box center [667, 60] width 168 height 24
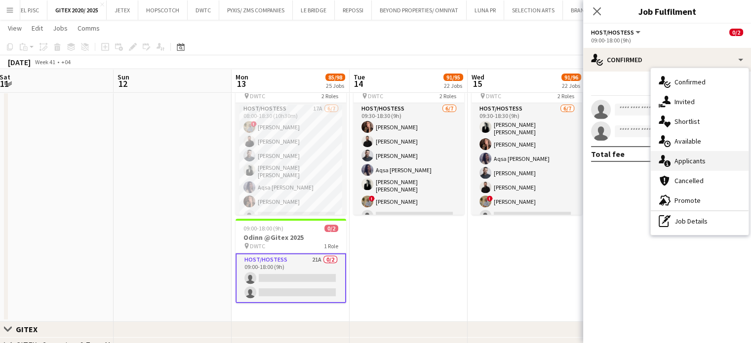
click at [703, 167] on div "single-neutral-actions-information Applicants" at bounding box center [700, 161] width 98 height 20
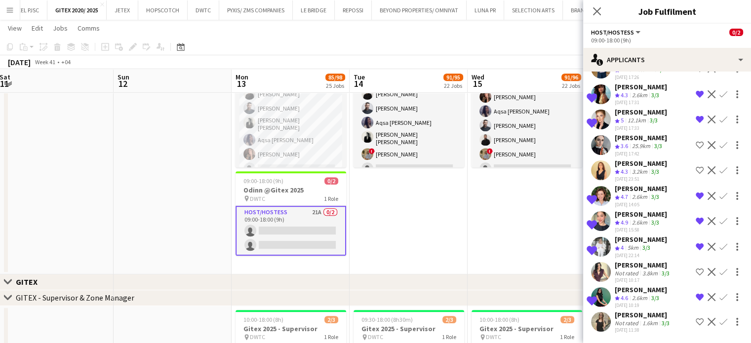
scroll to position [444, 0]
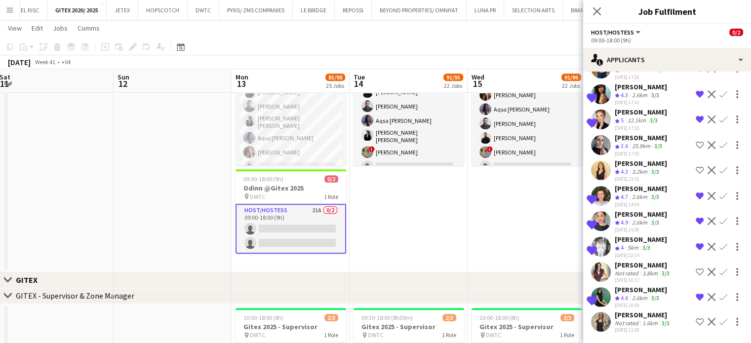
click at [634, 261] on div "Sara Miller" at bounding box center [643, 265] width 57 height 9
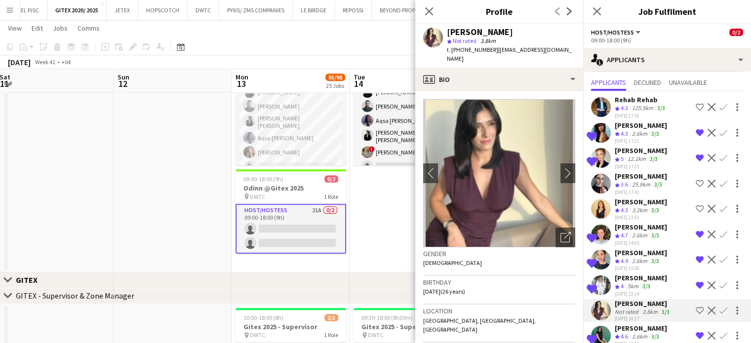
scroll to position [85, 0]
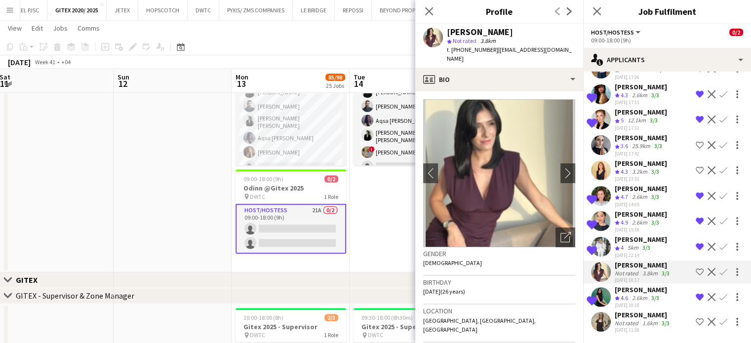
click at [395, 230] on app-date-cell "09:30-19:00 (9h30m) 7/8 Oracle @Gitex 2025 pin DWTC 2 Roles Host/Hostess 6/7 09…" at bounding box center [408, 143] width 118 height 257
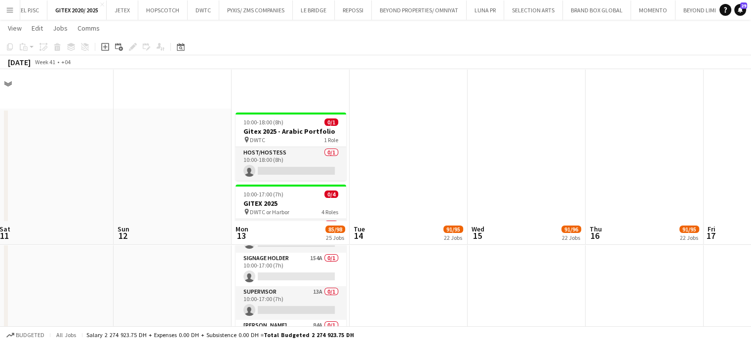
scroll to position [197, 0]
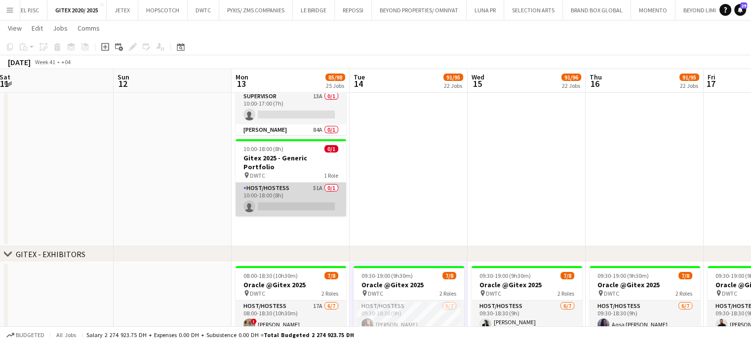
click at [302, 183] on app-card-role "Host/Hostess 51A 0/1 10:00-18:00 (8h) single-neutral-actions" at bounding box center [290, 200] width 111 height 34
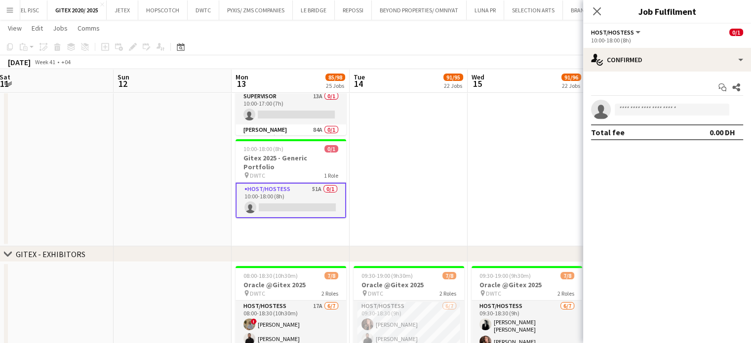
click at [429, 147] on app-date-cell at bounding box center [408, 79] width 118 height 333
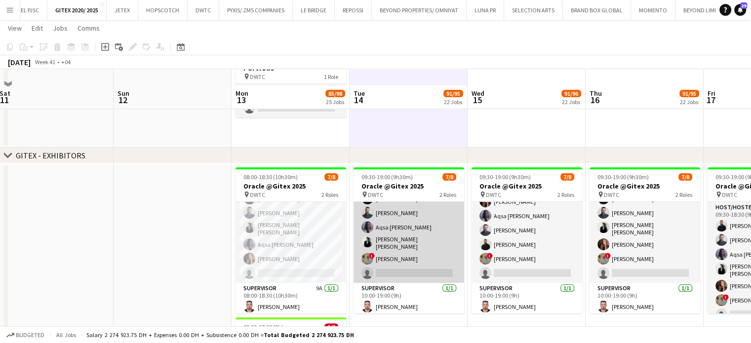
scroll to position [395, 0]
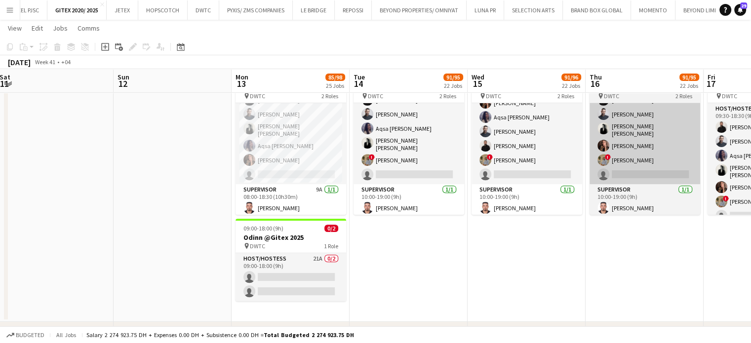
click at [286, 141] on app-card-role "Host/Hostess 20A 6/7 08:00-18:30 (10h30m) ! Hussain Almeshal George charbel Mba…" at bounding box center [290, 123] width 111 height 122
click at [363, 133] on app-user-avatar at bounding box center [367, 128] width 12 height 12
click at [532, 137] on app-card-role "Host/Hostess 6/7 09:30-18:30 (9h) Ana Marija Dekovic Julia Drumond Aqsa Urooj Z…" at bounding box center [526, 123] width 111 height 122
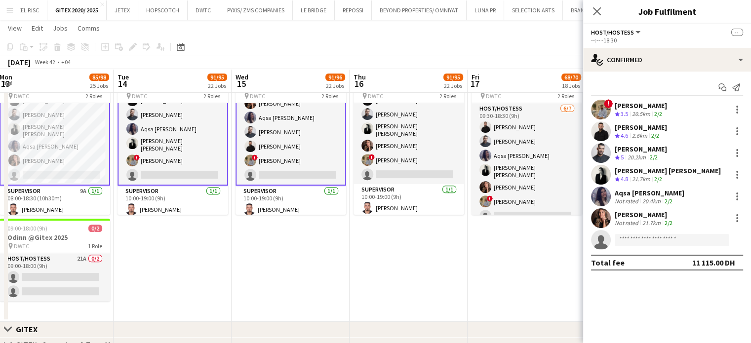
scroll to position [0, 262]
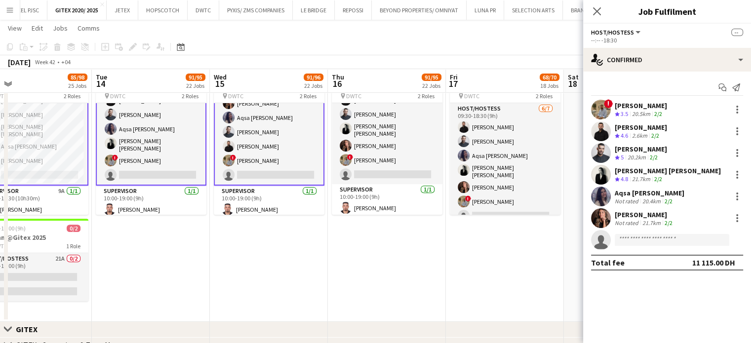
drag, startPoint x: 525, startPoint y: 166, endPoint x: 267, endPoint y: 146, distance: 258.5
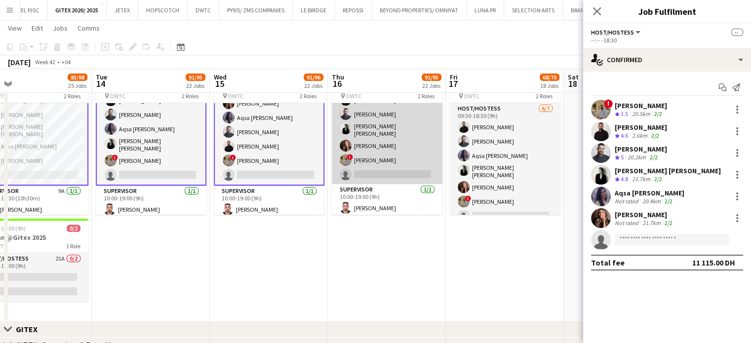
click at [425, 148] on app-card-role "Host/Hostess 6/7 09:30-18:30 (9h) Aqsa Urooj Zahid George charbel Mbayed Amine …" at bounding box center [387, 123] width 111 height 122
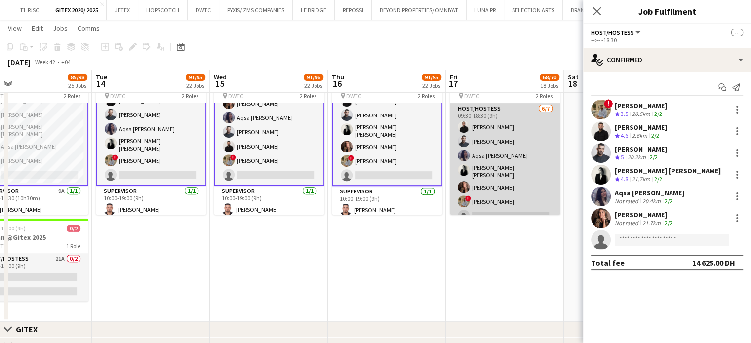
scroll to position [42, 0]
click at [499, 157] on app-card-role "Host/Hostess 6/7 09:30-18:30 (9h) George charbel Mbayed Amine Chaoui Aqsa Urooj…" at bounding box center [505, 164] width 111 height 122
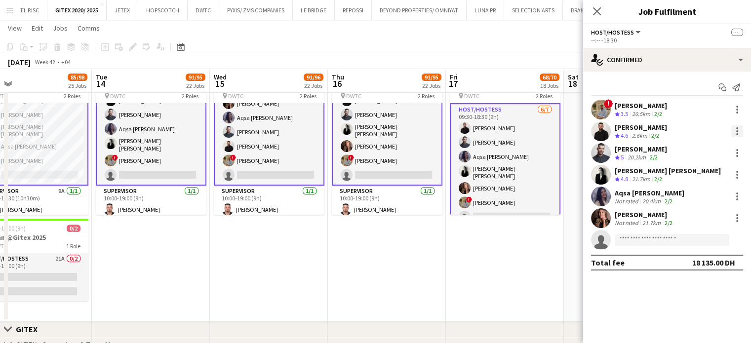
click at [736, 132] on div at bounding box center [737, 131] width 2 height 2
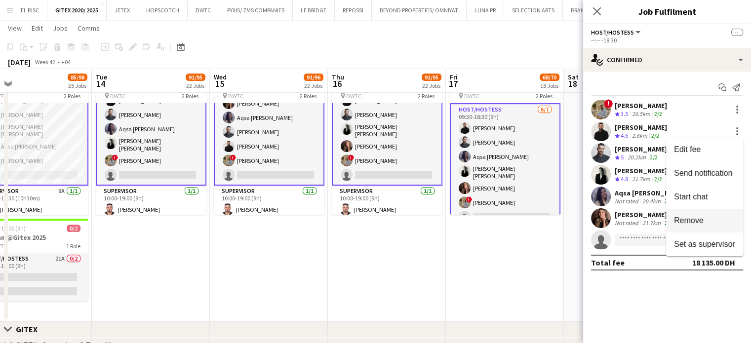
click at [695, 218] on span "Remove" at bounding box center [689, 220] width 30 height 8
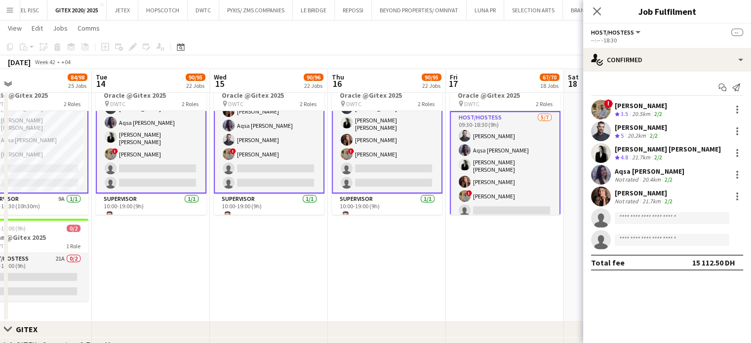
click at [375, 243] on app-date-cell "Updated 09:30-19:00 (9h30m) 6/8 Oracle @Gitex 2025 pin DWTC 2 Roles Host/Hostes…" at bounding box center [387, 193] width 118 height 257
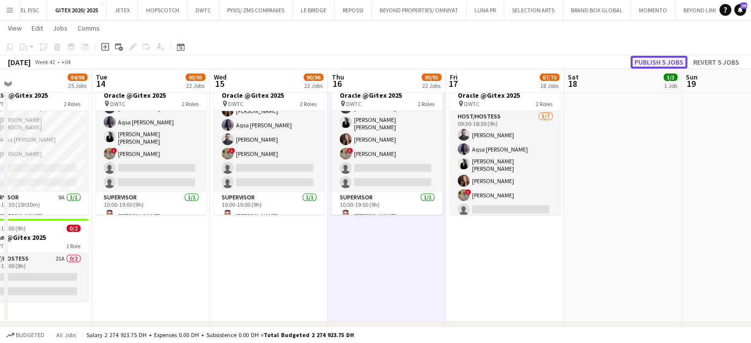
click at [647, 64] on button "Publish 5 jobs" at bounding box center [658, 62] width 57 height 13
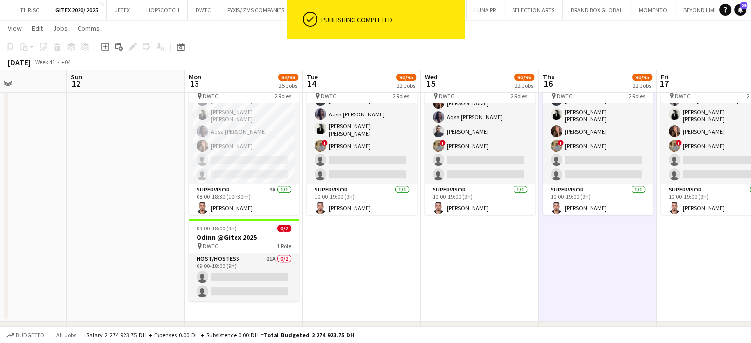
drag, startPoint x: 315, startPoint y: 166, endPoint x: 532, endPoint y: 186, distance: 217.2
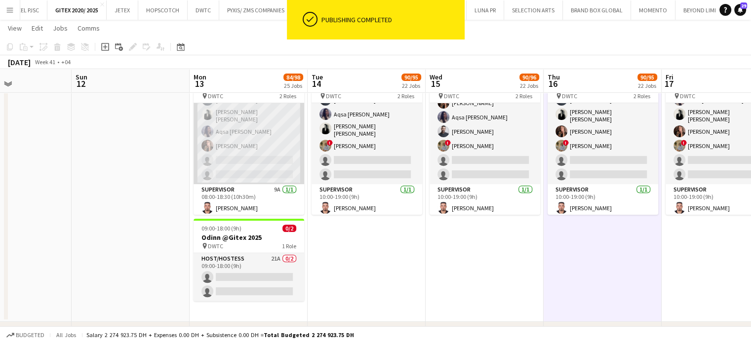
click at [267, 146] on app-card-role "Host/Hostess 20A 5/7 08:00-18:30 (10h30m) ! Hussain Almeshal Amine Chaoui Ana M…" at bounding box center [248, 123] width 111 height 122
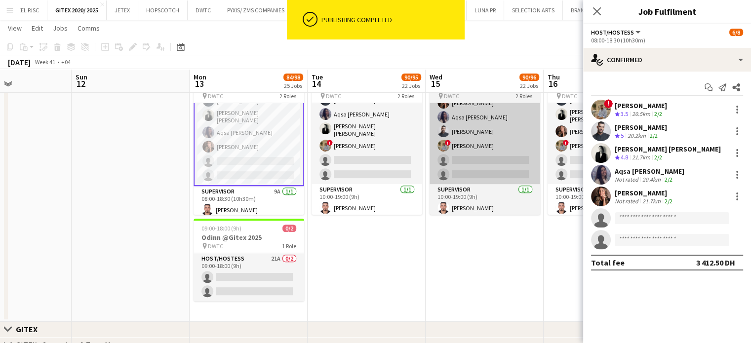
scroll to position [42, 0]
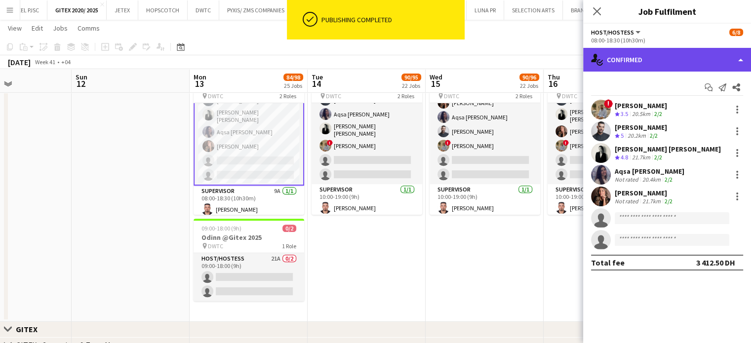
click at [725, 55] on div "single-neutral-actions-check-2 Confirmed" at bounding box center [667, 60] width 168 height 24
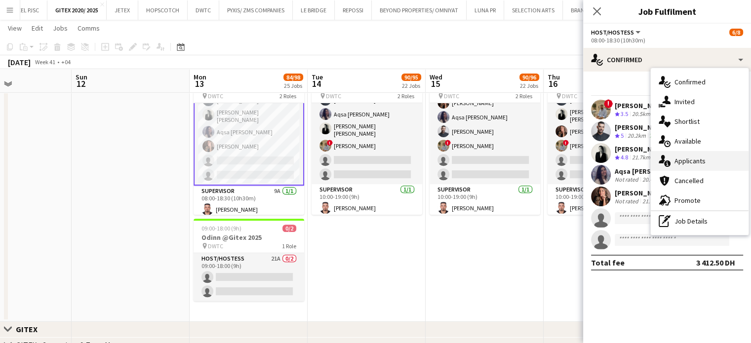
click at [693, 157] on span "Applicants" at bounding box center [689, 160] width 31 height 9
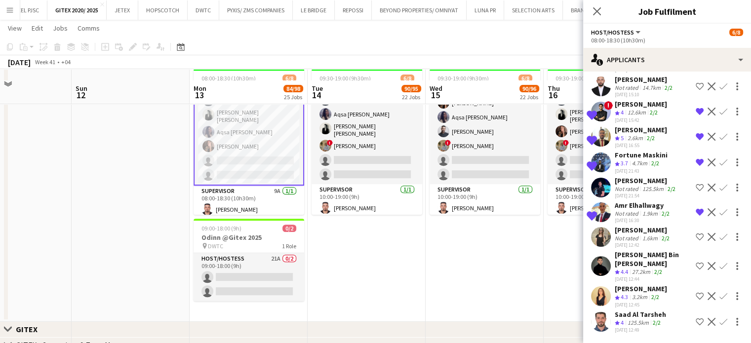
scroll to position [592, 0]
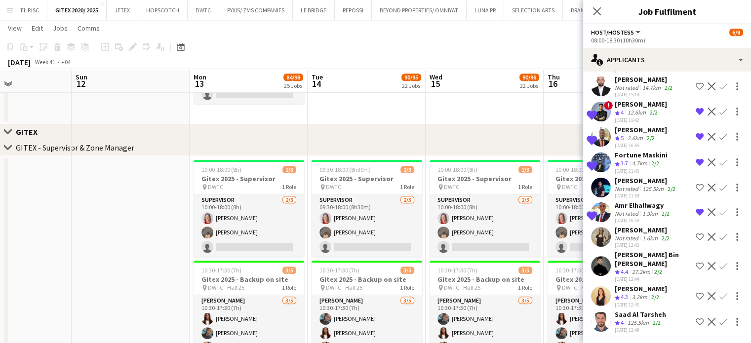
click at [696, 321] on app-icon "Shortlist crew" at bounding box center [700, 322] width 8 height 8
click at [696, 292] on app-icon "Shortlist crew" at bounding box center [700, 296] width 8 height 8
click at [696, 262] on app-icon "Shortlist crew" at bounding box center [700, 266] width 8 height 8
click at [696, 233] on app-icon "Shortlist crew" at bounding box center [700, 237] width 8 height 8
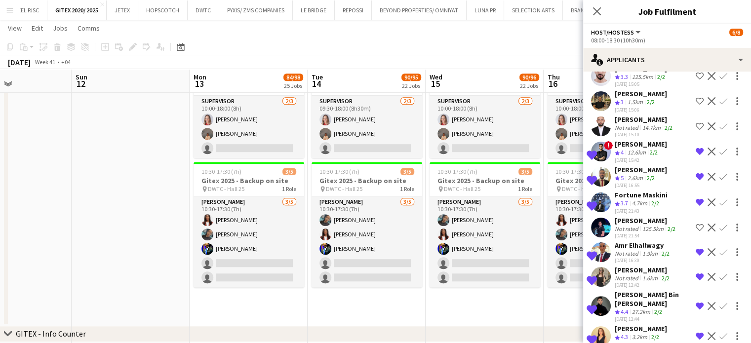
scroll to position [60, 0]
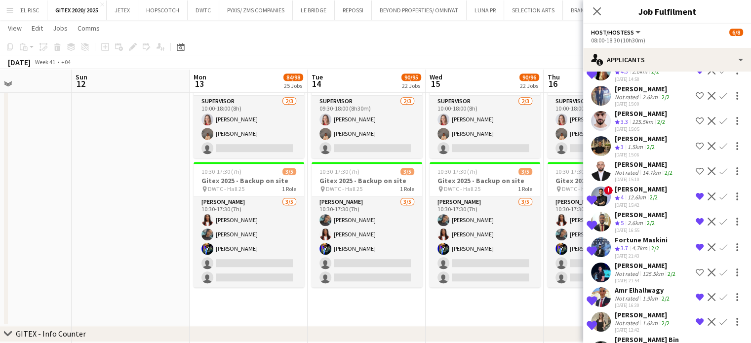
click at [168, 166] on app-date-cell at bounding box center [131, 191] width 118 height 269
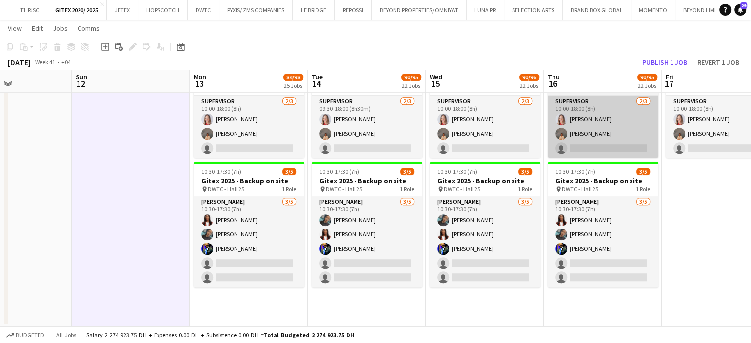
scroll to position [41, 0]
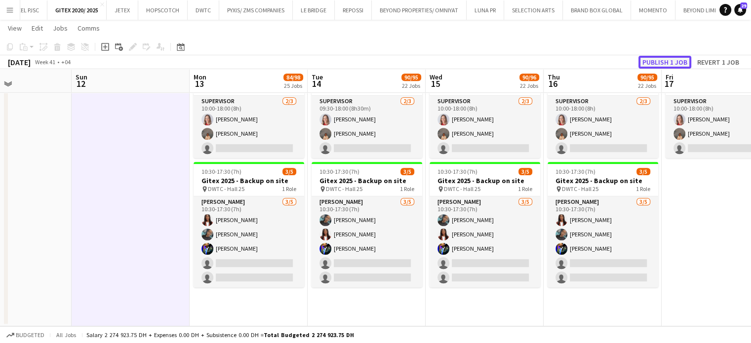
click at [665, 59] on button "Publish 1 job" at bounding box center [664, 62] width 53 height 13
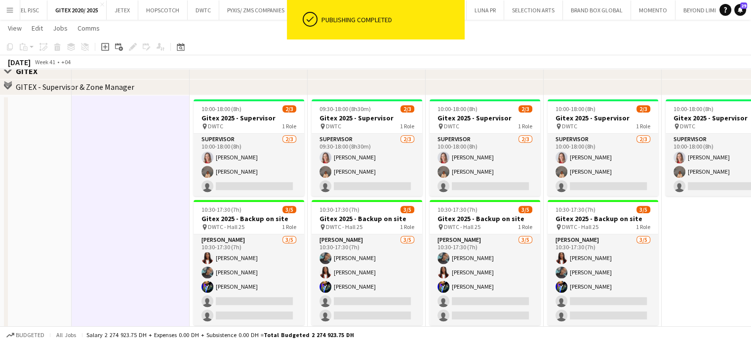
scroll to position [494, 0]
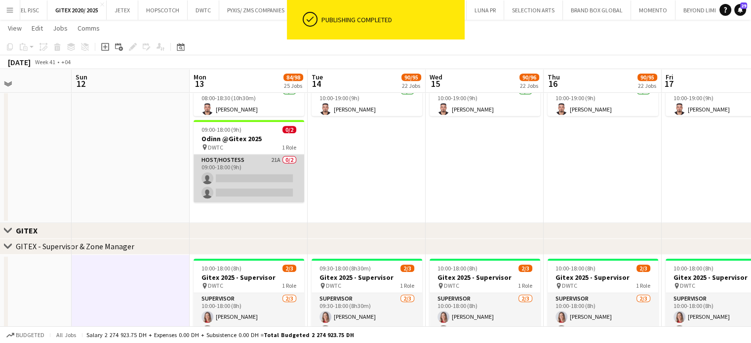
click at [249, 176] on app-card-role "Host/Hostess 21A 0/2 09:00-18:00 (9h) single-neutral-actions single-neutral-act…" at bounding box center [248, 179] width 111 height 48
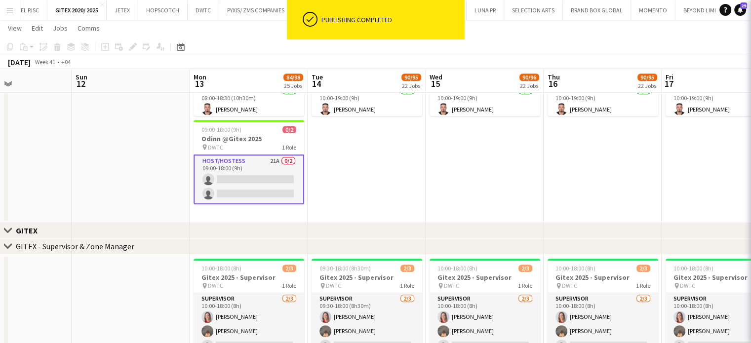
click at [259, 170] on app-card-role "Host/Hostess 21A 0/2 09:00-18:00 (9h) single-neutral-actions single-neutral-act…" at bounding box center [248, 180] width 111 height 50
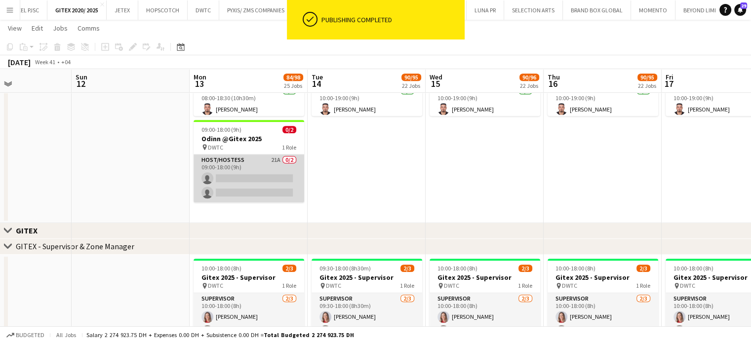
click at [265, 173] on app-card-role "Host/Hostess 21A 0/2 09:00-18:00 (9h) single-neutral-actions single-neutral-act…" at bounding box center [248, 179] width 111 height 48
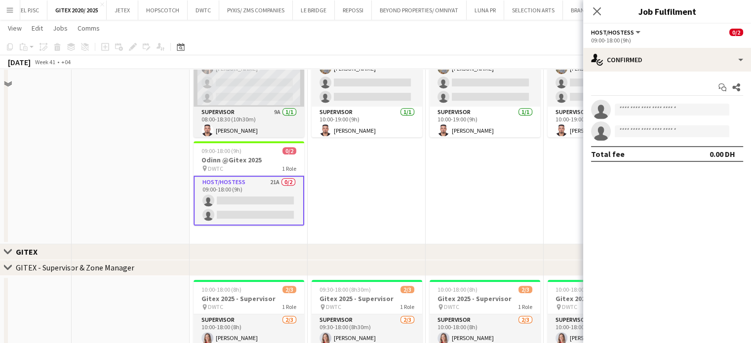
scroll to position [346, 0]
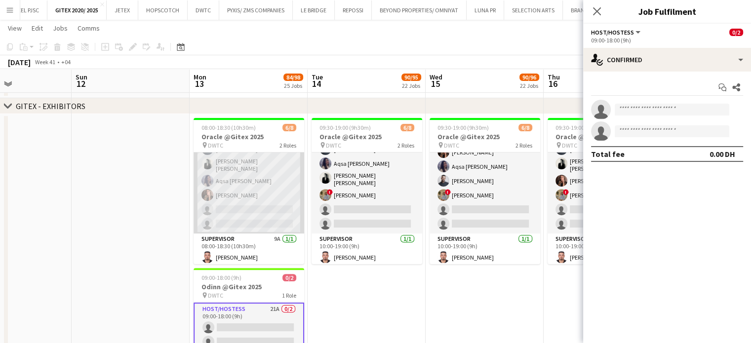
click at [262, 201] on app-card-role "Host/Hostess 20A 5/7 08:00-18:30 (10h30m) ! Hussain Almeshal Amine Chaoui Ana M…" at bounding box center [248, 172] width 111 height 122
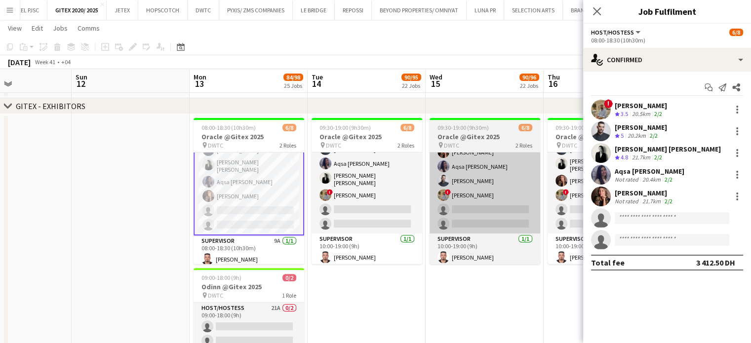
scroll to position [42, 0]
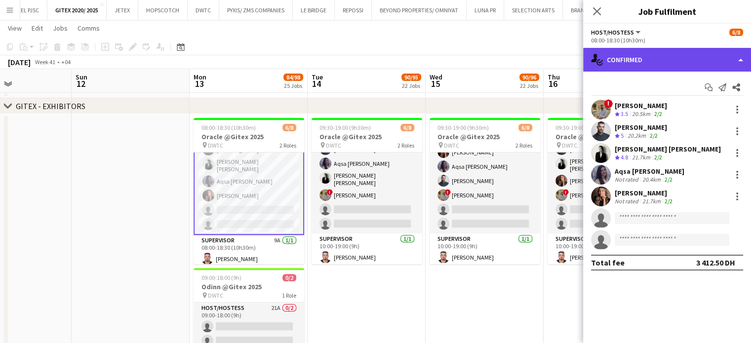
click at [732, 59] on div "single-neutral-actions-check-2 Confirmed" at bounding box center [667, 60] width 168 height 24
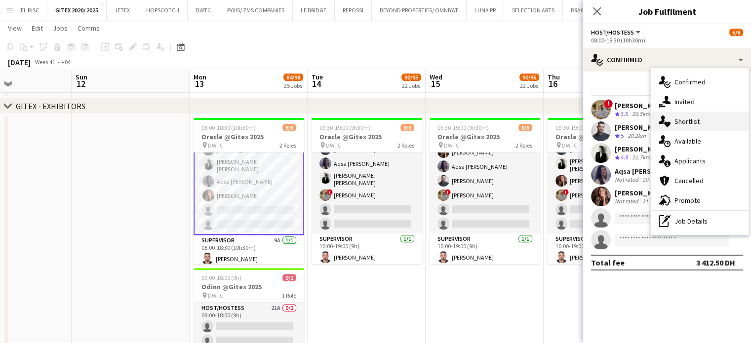
click at [709, 126] on div "single-neutral-actions-heart Shortlist" at bounding box center [700, 122] width 98 height 20
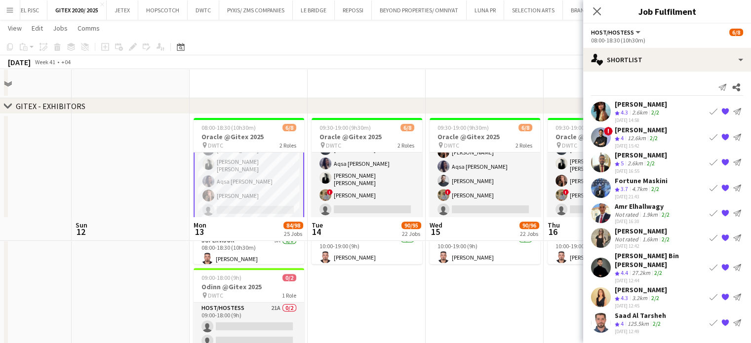
scroll to position [494, 0]
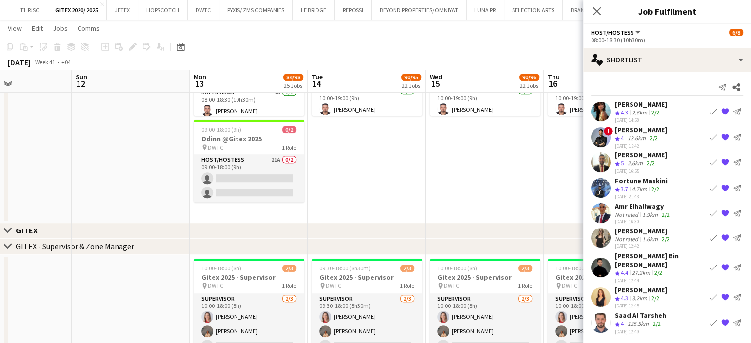
click at [628, 131] on div "Amir shah" at bounding box center [641, 129] width 52 height 9
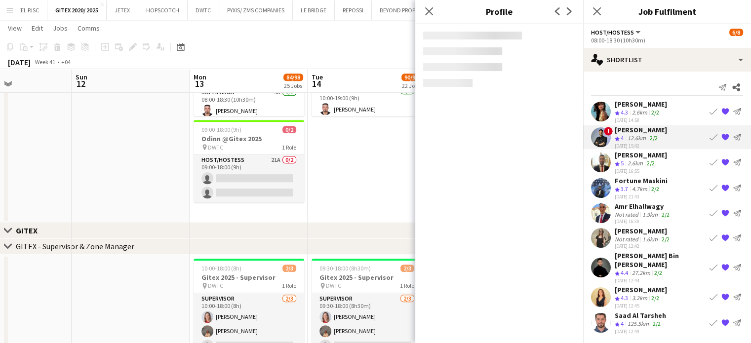
click at [624, 159] on div "Crew rating 5" at bounding box center [620, 163] width 11 height 8
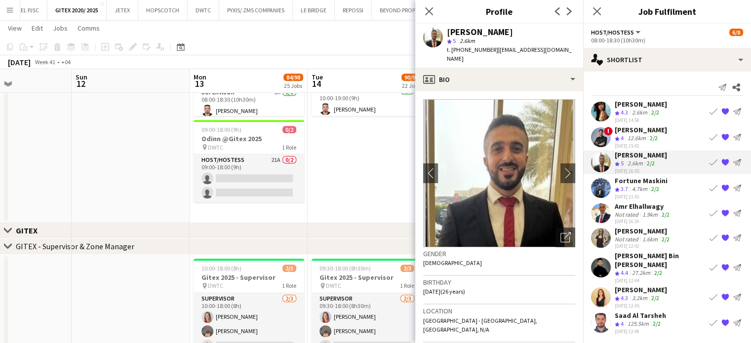
click at [632, 211] on div "Not rated" at bounding box center [628, 214] width 26 height 7
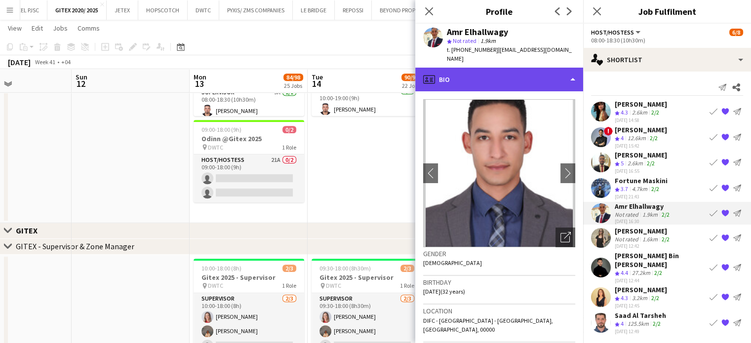
click at [541, 68] on div "profile Bio" at bounding box center [499, 80] width 168 height 24
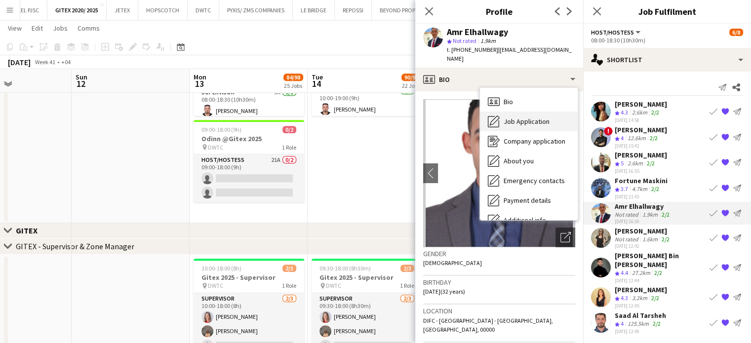
click at [537, 112] on div "Job Application Job Application" at bounding box center [529, 122] width 98 height 20
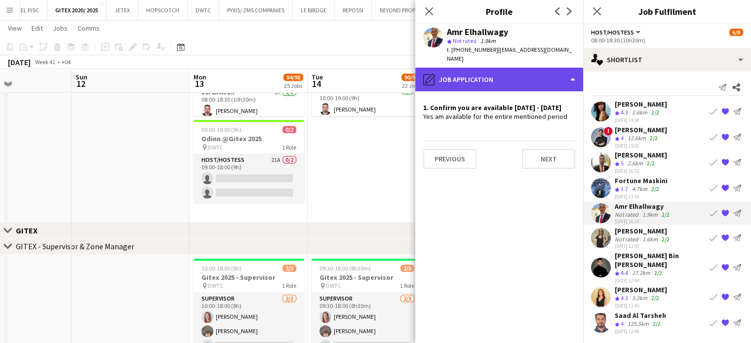
click at [538, 73] on div "pencil4 Job Application" at bounding box center [499, 80] width 168 height 24
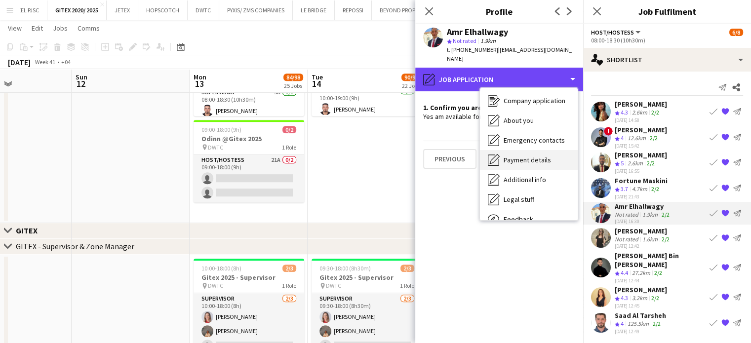
scroll to position [73, 0]
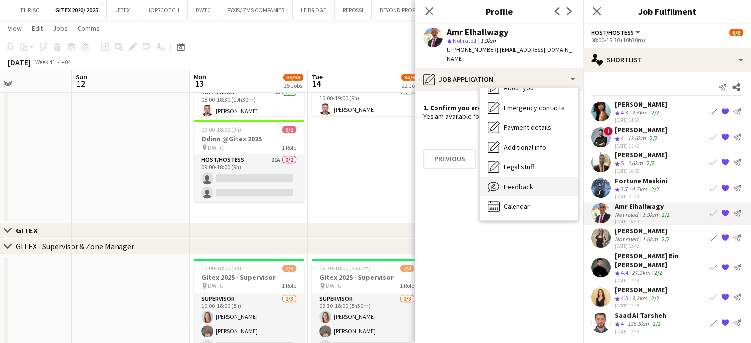
click at [521, 182] on span "Feedback" at bounding box center [518, 186] width 30 height 9
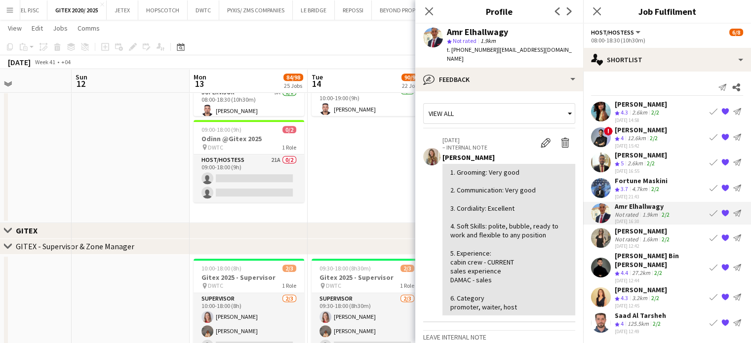
click at [725, 209] on app-icon "{{ spriteTitle }}" at bounding box center [725, 213] width 8 height 8
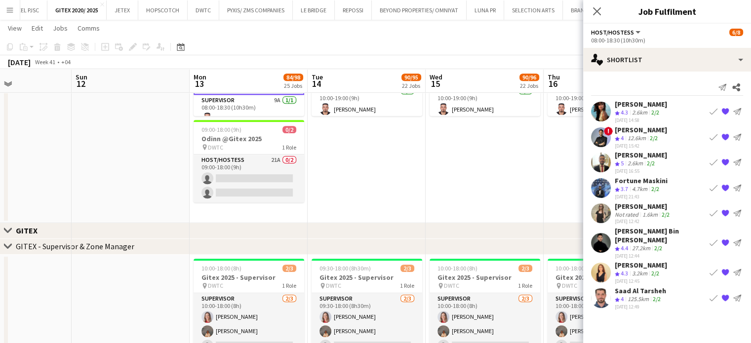
click at [516, 174] on app-date-cell "09:30-19:00 (9h30m) 6/8 Oracle @Gitex 2025 pin DWTC 2 Roles Host/Hostess 5/7 09…" at bounding box center [485, 94] width 118 height 257
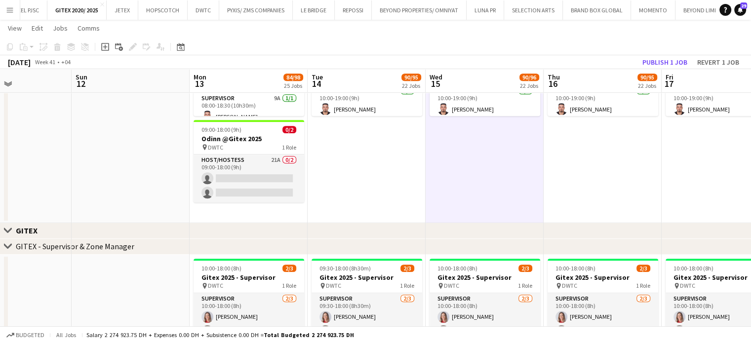
scroll to position [41, 0]
click at [674, 62] on button "Publish 1 job" at bounding box center [664, 62] width 53 height 13
click at [361, 163] on app-date-cell "09:30-19:00 (9h30m) 6/8 Oracle @Gitex 2025 pin DWTC 2 Roles Host/Hostess 5/7 09…" at bounding box center [367, 94] width 118 height 257
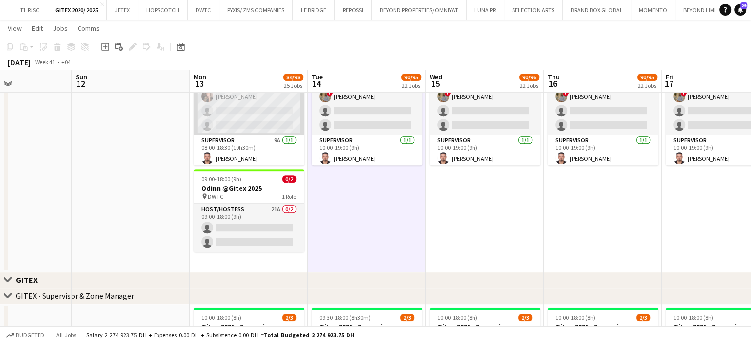
scroll to position [10, 0]
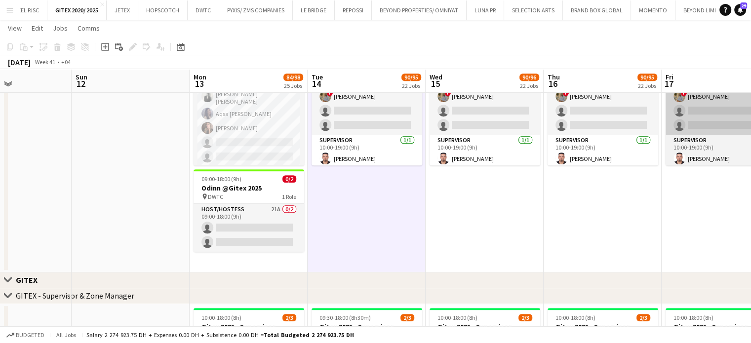
click at [271, 119] on app-card-role "Host/Hostess 20A 5/7 08:00-18:30 (10h30m) ! Hussain Almeshal Amine Chaoui Ana M…" at bounding box center [248, 105] width 111 height 122
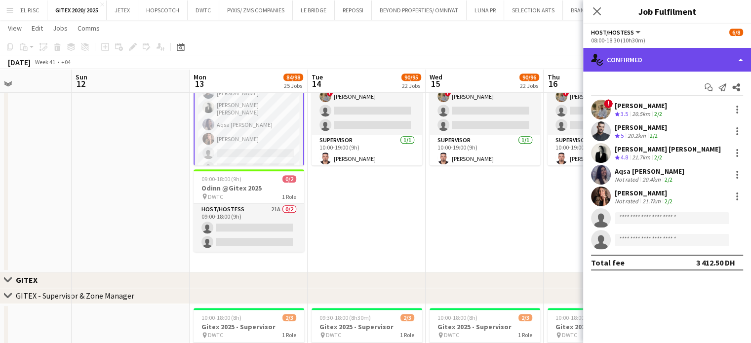
click at [736, 57] on div "single-neutral-actions-check-2 Confirmed" at bounding box center [667, 60] width 168 height 24
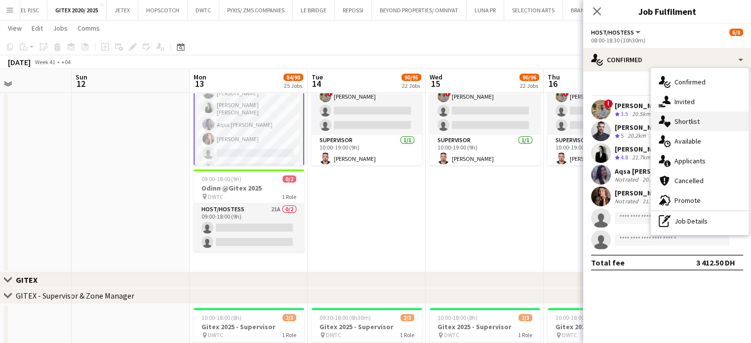
click at [697, 124] on span "Shortlist" at bounding box center [686, 121] width 25 height 9
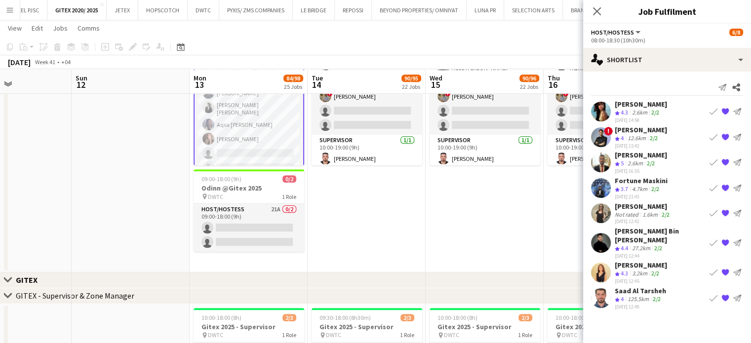
scroll to position [543, 0]
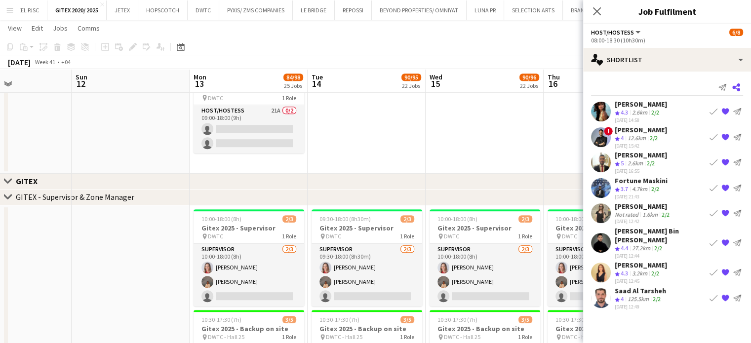
click at [738, 86] on icon "Share" at bounding box center [736, 87] width 8 height 8
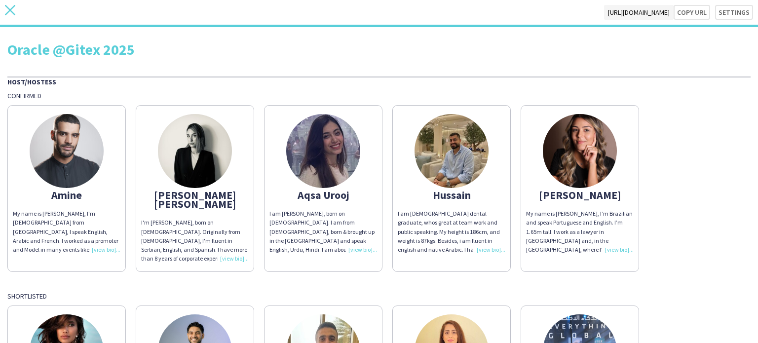
click at [10, 11] on icon at bounding box center [10, 10] width 10 height 10
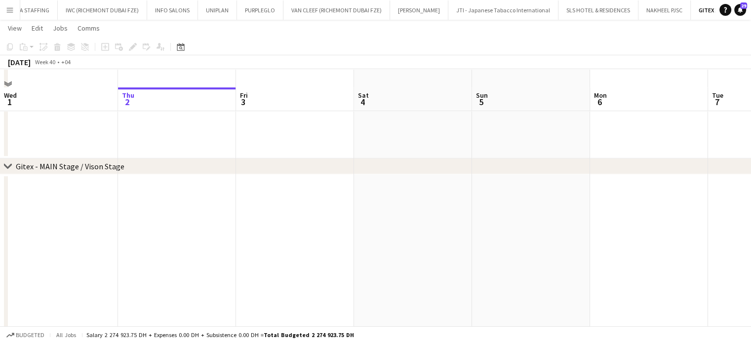
scroll to position [790, 0]
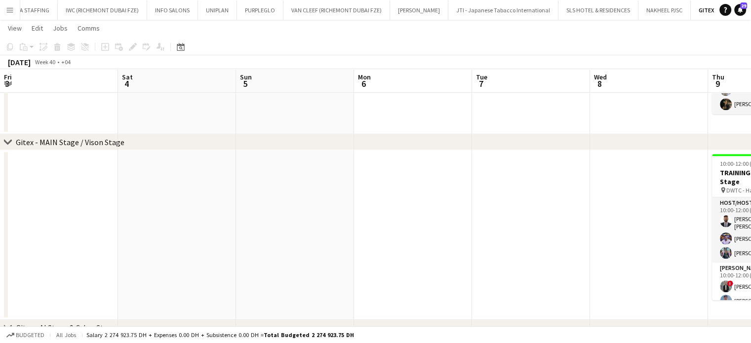
drag, startPoint x: 522, startPoint y: 200, endPoint x: 247, endPoint y: 211, distance: 275.7
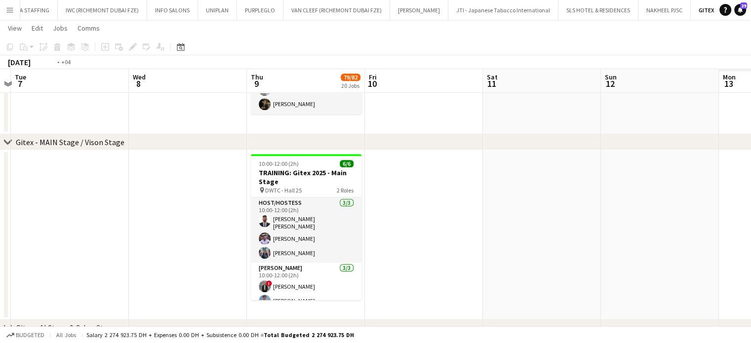
drag, startPoint x: 443, startPoint y: 215, endPoint x: 333, endPoint y: 205, distance: 111.0
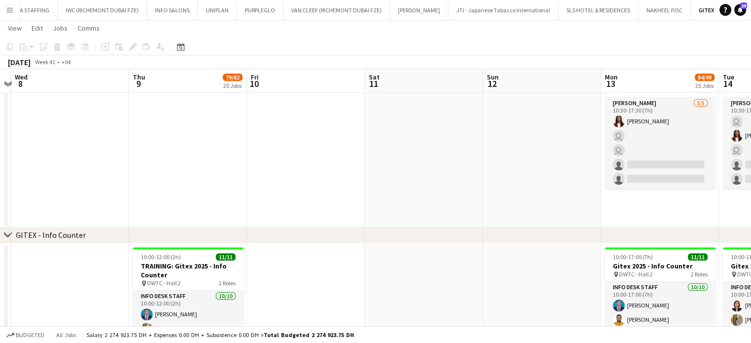
drag, startPoint x: 379, startPoint y: 197, endPoint x: 336, endPoint y: 197, distance: 42.9
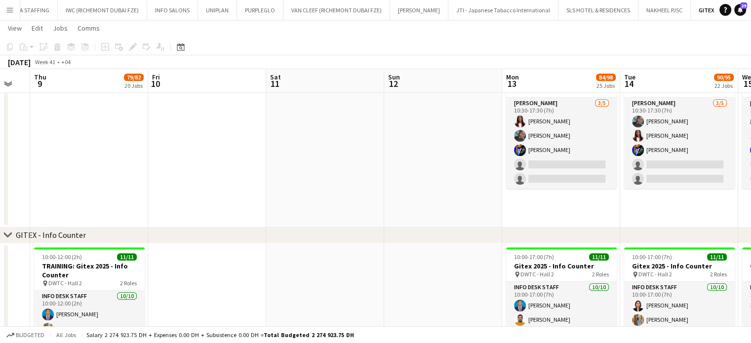
drag, startPoint x: 260, startPoint y: 152, endPoint x: 202, endPoint y: 153, distance: 57.8
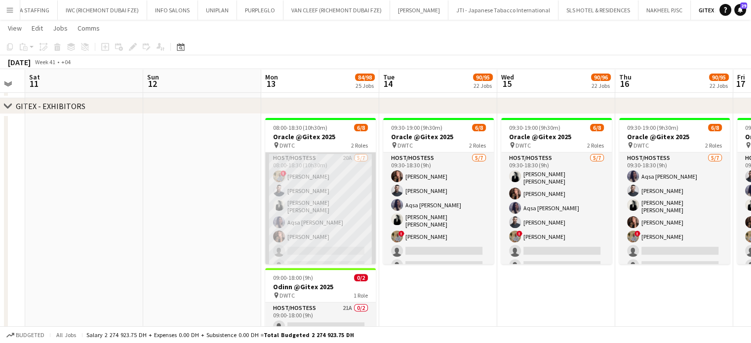
scroll to position [41, 0]
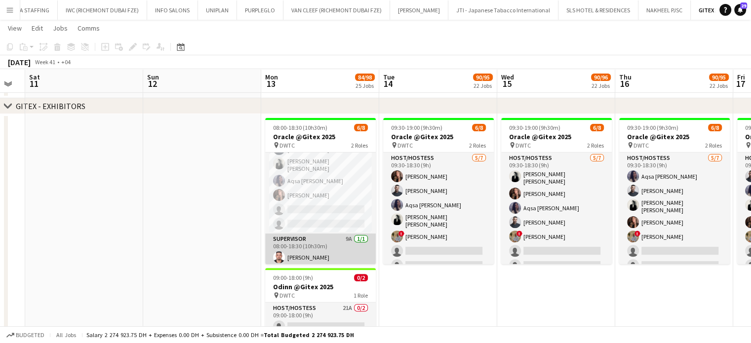
click at [324, 240] on app-card-role "Supervisor 9A 1/1 08:00-18:30 (10h30m) Hussein Abdallah" at bounding box center [320, 250] width 111 height 34
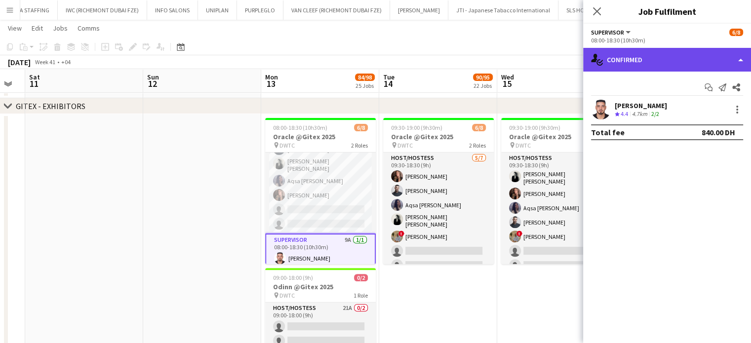
click at [735, 60] on div "single-neutral-actions-check-2 Confirmed" at bounding box center [667, 60] width 168 height 24
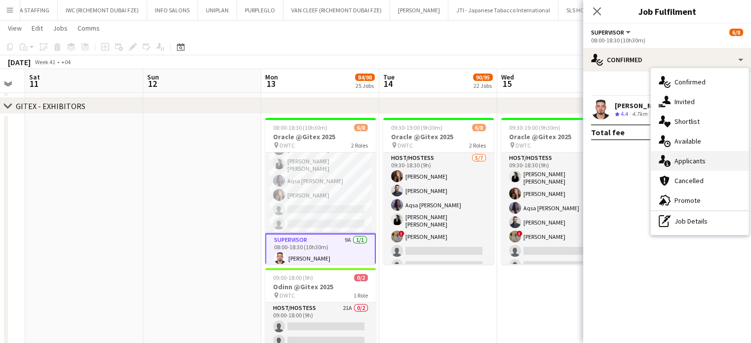
click at [701, 163] on span "Applicants" at bounding box center [689, 160] width 31 height 9
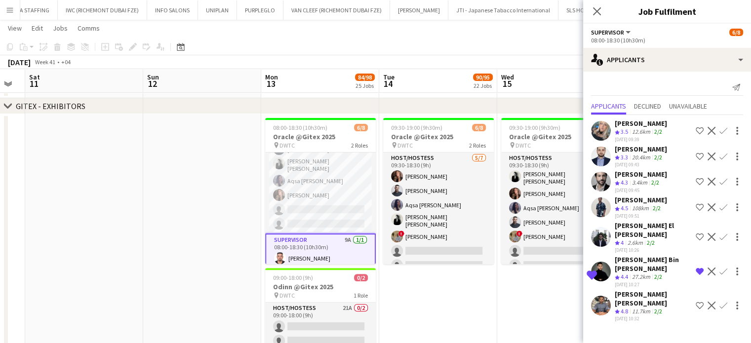
click at [699, 268] on app-icon "Remove crew from shortlist" at bounding box center [700, 272] width 8 height 8
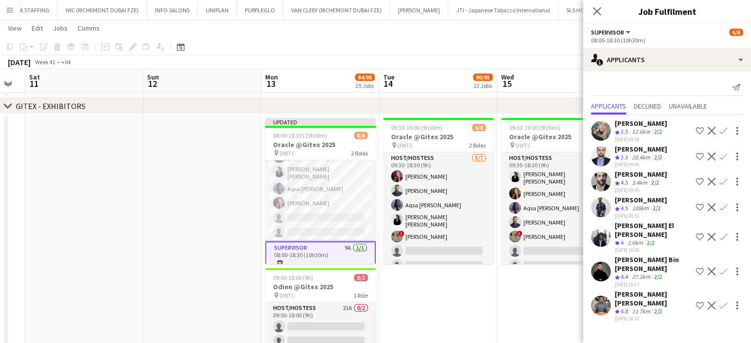
drag, startPoint x: 528, startPoint y: 288, endPoint x: 535, endPoint y: 285, distance: 7.8
click at [528, 287] on app-date-cell "09:30-19:00 (9h30m) 6/8 Oracle @Gitex 2025 pin DWTC 2 Roles Host/Hostess 5/7 09…" at bounding box center [556, 242] width 118 height 257
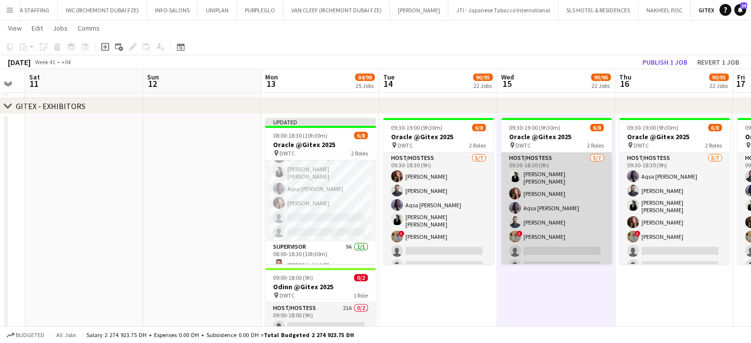
scroll to position [0, 329]
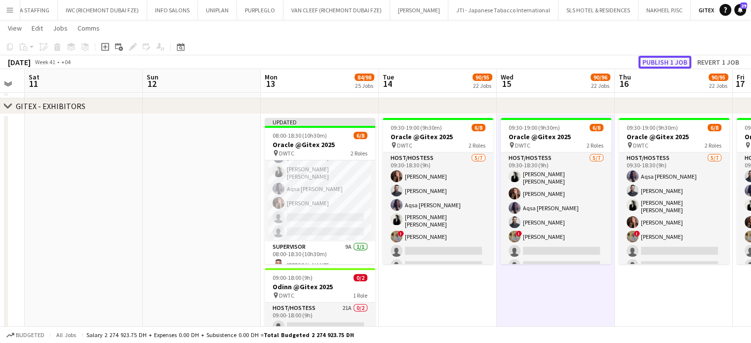
click at [668, 56] on button "Publish 1 job" at bounding box center [664, 62] width 53 height 13
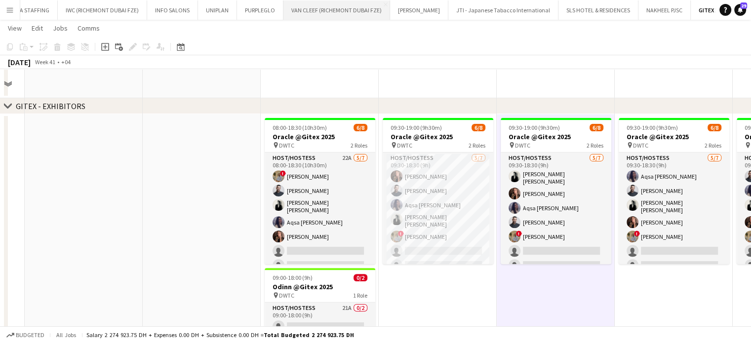
scroll to position [247, 0]
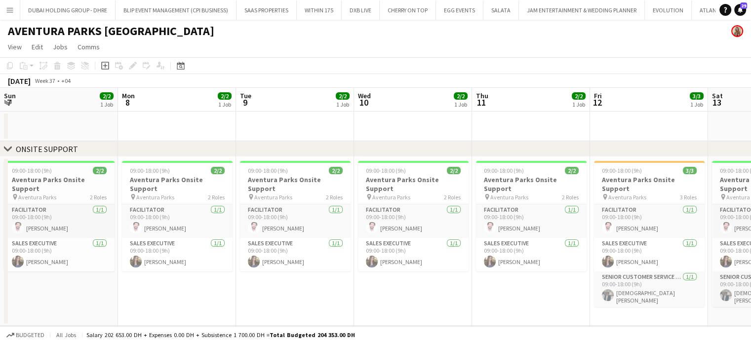
scroll to position [0, 226]
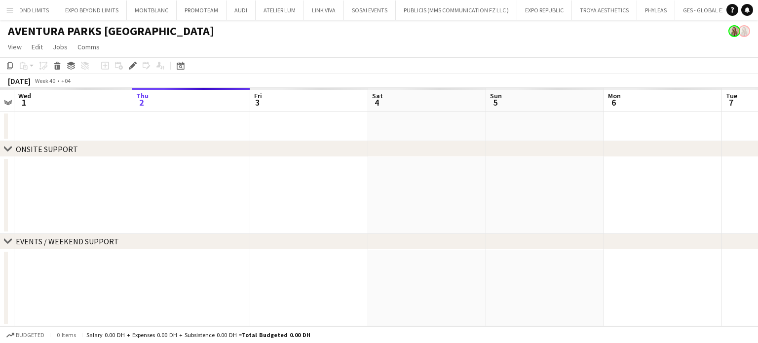
scroll to position [0, 3049]
click at [1, 5] on button "Menu" at bounding box center [10, 10] width 20 height 20
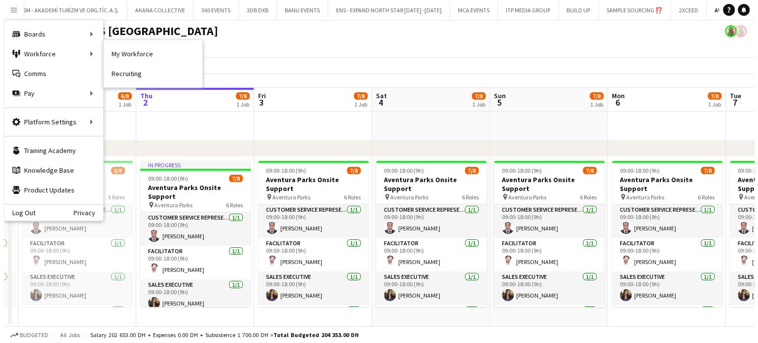
scroll to position [0, 0]
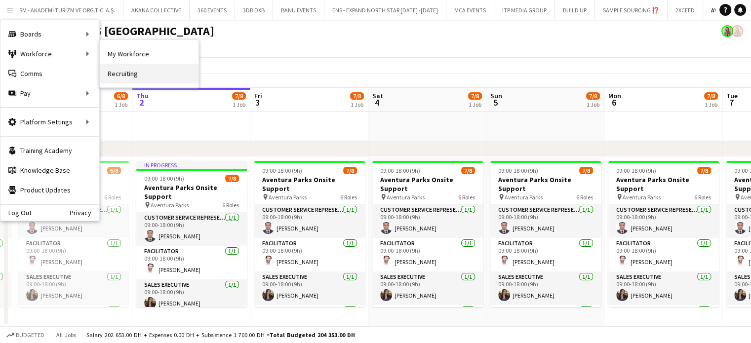
click at [115, 74] on link "Recruiting" at bounding box center [149, 74] width 99 height 20
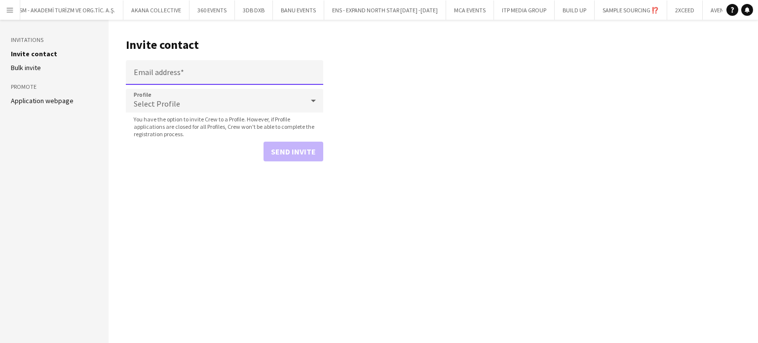
click at [205, 70] on input "Email address" at bounding box center [224, 72] width 197 height 25
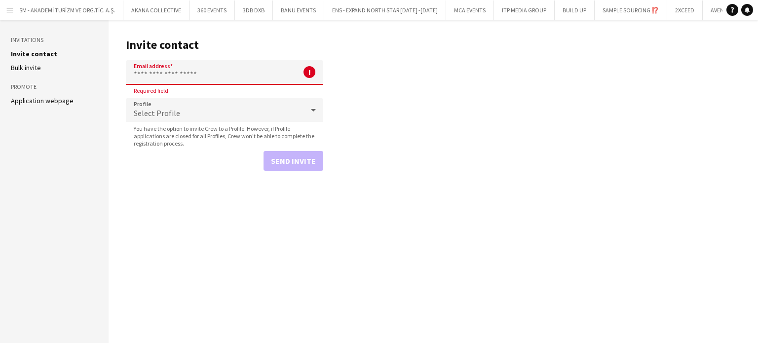
click at [203, 80] on input "Email address" at bounding box center [224, 72] width 197 height 25
click at [201, 75] on input "Email address" at bounding box center [224, 72] width 197 height 25
click at [235, 77] on input "Email address" at bounding box center [224, 72] width 197 height 25
paste input "**********"
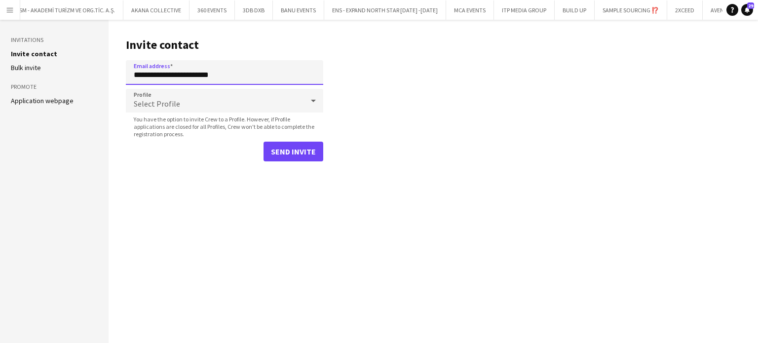
type input "**********"
click at [243, 94] on div "Select Profile" at bounding box center [215, 101] width 178 height 24
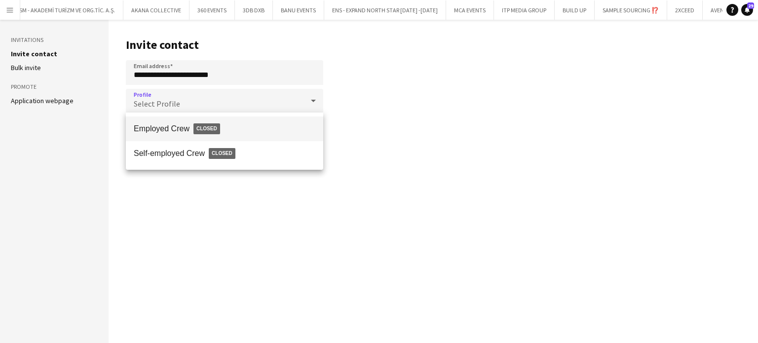
drag, startPoint x: 182, startPoint y: 157, endPoint x: 288, endPoint y: 134, distance: 109.2
click at [182, 157] on span "Self-employed Crew Closed" at bounding box center [225, 153] width 182 height 23
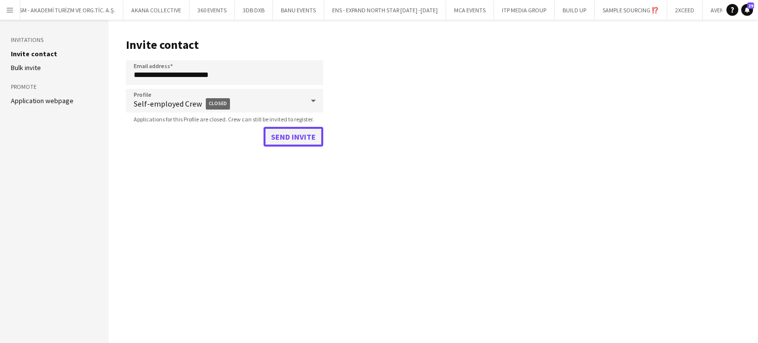
click at [304, 136] on button "Send invite" at bounding box center [294, 137] width 60 height 20
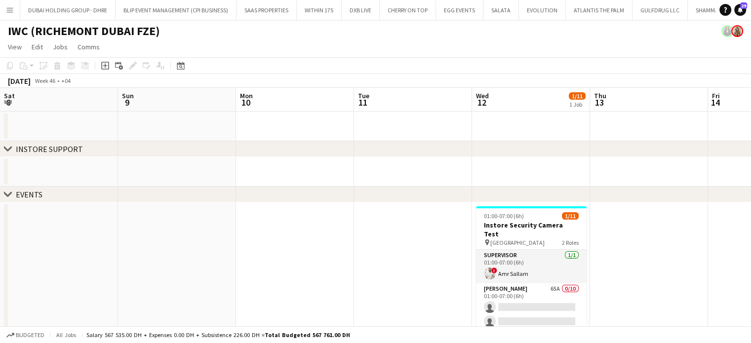
scroll to position [0, 371]
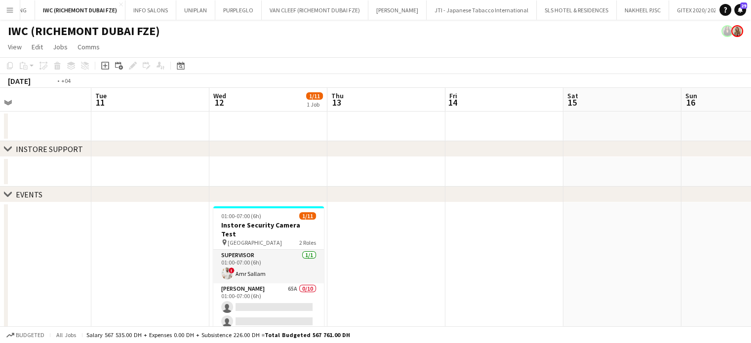
drag, startPoint x: 257, startPoint y: 224, endPoint x: 492, endPoint y: 230, distance: 234.5
click at [492, 230] on app-calendar-viewport "Sat 8 Sun 9 Mon 10 Tue 11 Wed 12 1/11 1 Job Thu 13 Fri 14 Sat 15 Sun 16 Mon 17 …" at bounding box center [375, 230] width 751 height 284
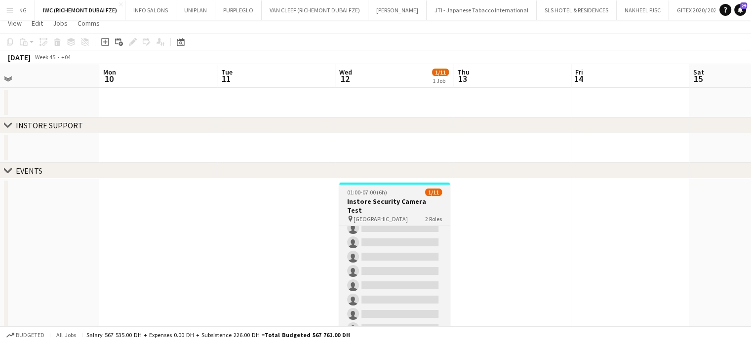
scroll to position [45, 0]
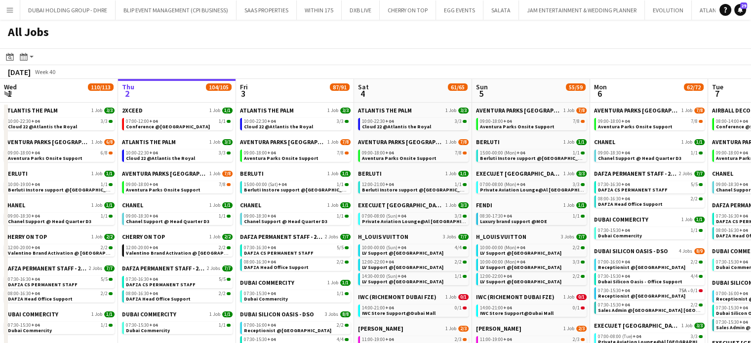
click at [8, 11] on app-icon "Menu" at bounding box center [10, 10] width 8 height 8
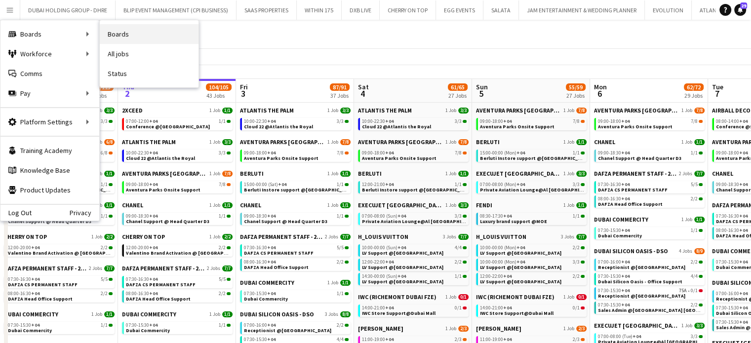
click at [122, 37] on link "Boards" at bounding box center [149, 34] width 99 height 20
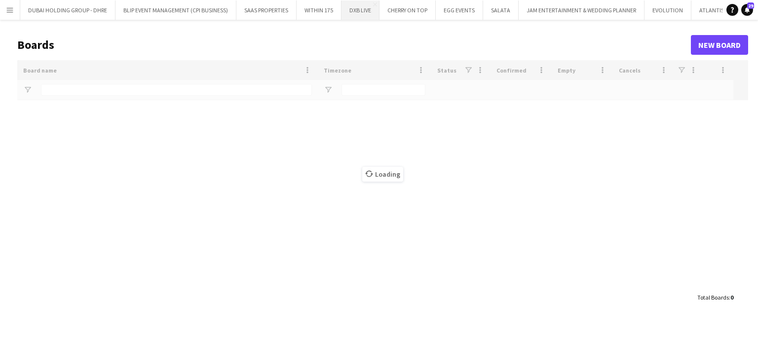
click at [378, 4] on button "DXB LIVE Close" at bounding box center [361, 9] width 38 height 19
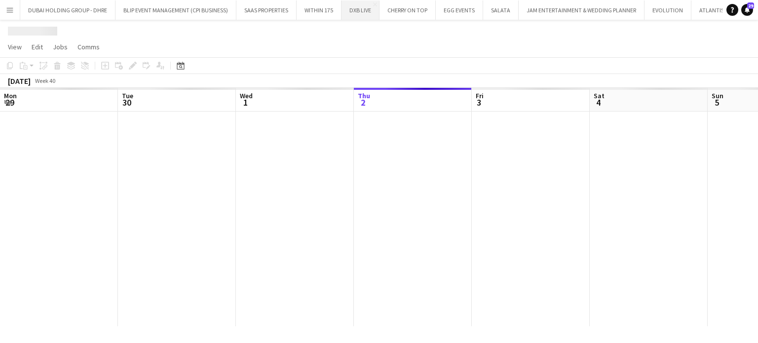
scroll to position [0, 236]
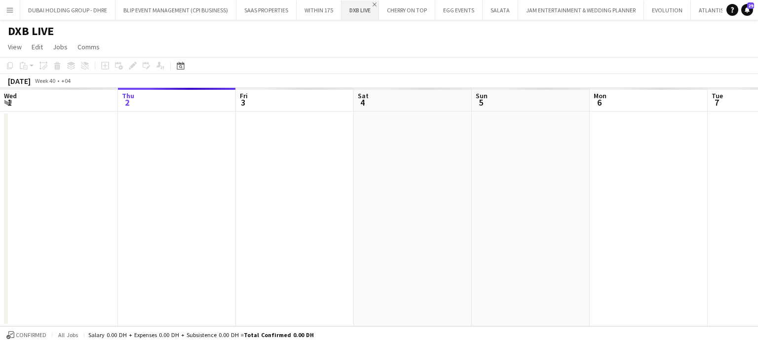
click at [375, 3] on app-icon "Close" at bounding box center [375, 4] width 4 height 4
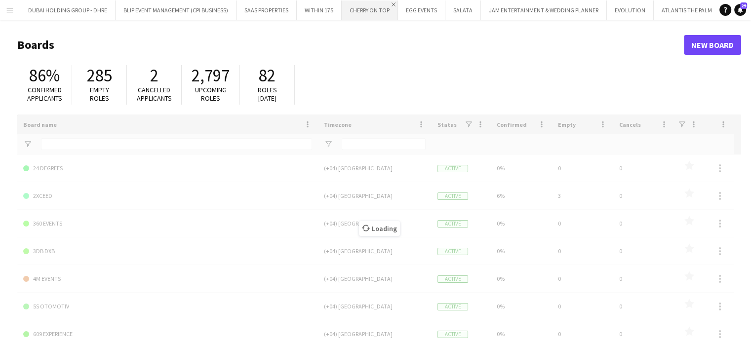
click at [392, 3] on app-icon "Close" at bounding box center [393, 4] width 4 height 4
click at [338, 3] on app-icon "Close" at bounding box center [337, 4] width 4 height 4
type input "****"
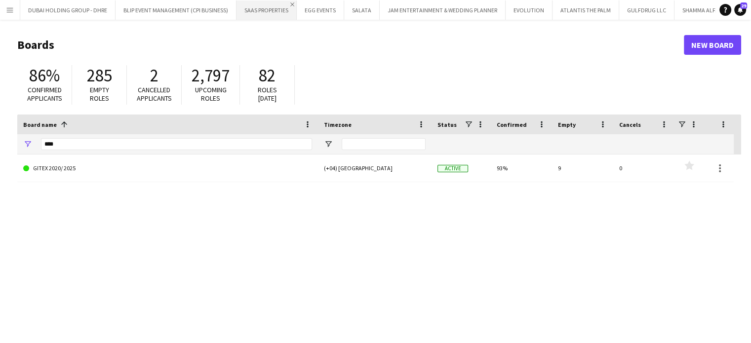
click at [293, 3] on app-icon "Close" at bounding box center [292, 4] width 4 height 4
drag, startPoint x: 65, startPoint y: 146, endPoint x: 0, endPoint y: 141, distance: 64.8
click at [0, 141] on main "Boards New Board 86% Confirmed applicants 285 Empty roles 2 Cancelled applicant…" at bounding box center [375, 198] width 751 height 356
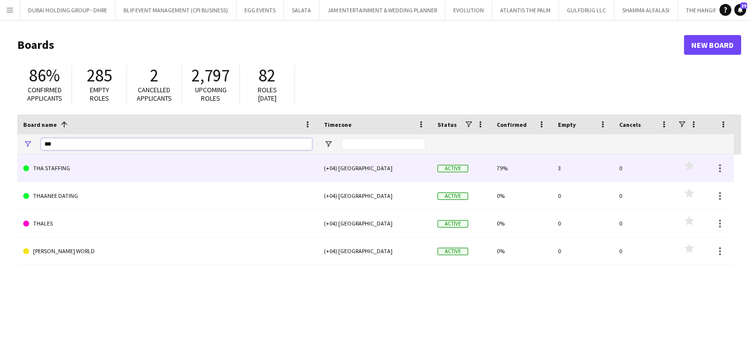
type input "***"
click at [86, 171] on link "THA STAFFING" at bounding box center [167, 169] width 289 height 28
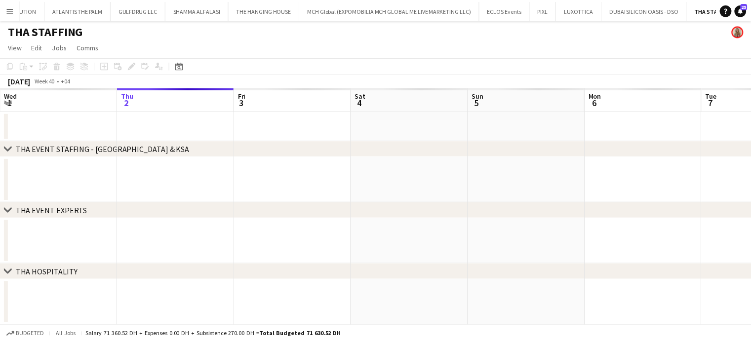
scroll to position [0, 455]
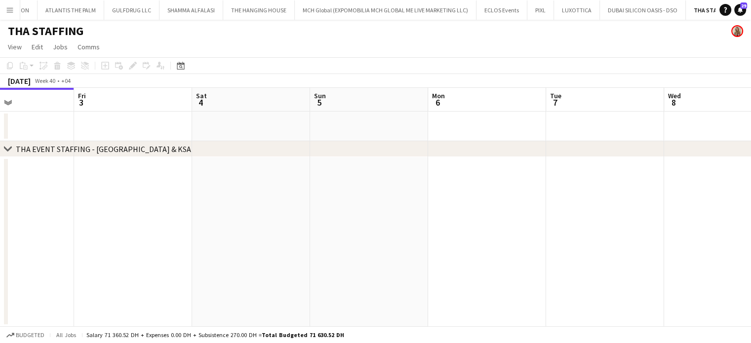
drag, startPoint x: 523, startPoint y: 225, endPoint x: 265, endPoint y: 163, distance: 265.0
click at [275, 165] on app-calendar-viewport "Mon 29 Tue 30 10/10 1 Job Wed 1 Thu 2 Fri 3 Sat 4 Sun 5 Mon 6 Tue 7 Wed 8 Thu 9…" at bounding box center [375, 253] width 751 height 330
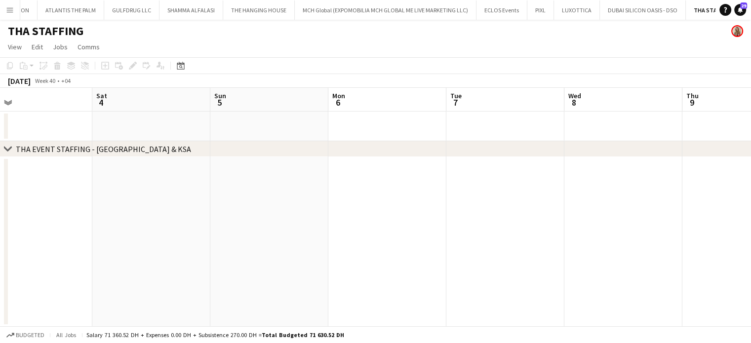
drag, startPoint x: 437, startPoint y: 186, endPoint x: 363, endPoint y: 175, distance: 74.3
click at [298, 176] on app-calendar-viewport "Wed 1 Thu 2 Fri 3 Sat 4 Sun 5 Mon 6 Tue 7 Wed 8 Thu 9 Fri 10 Sat 11 Sun 12" at bounding box center [375, 253] width 751 height 330
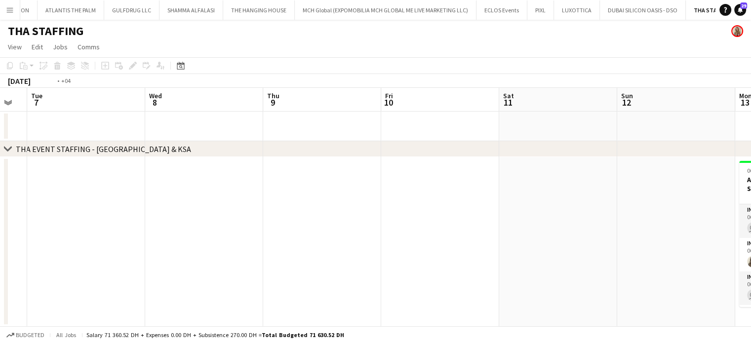
drag, startPoint x: 513, startPoint y: 231, endPoint x: 180, endPoint y: 168, distance: 339.0
click at [165, 168] on app-calendar-viewport "Fri 3 Sat 4 Sun 5 Mon 6 Tue 7 Wed 8 Thu 9 Fri 10 Sat 11 Sun 12 Mon 13 11/14 1 J…" at bounding box center [375, 253] width 751 height 330
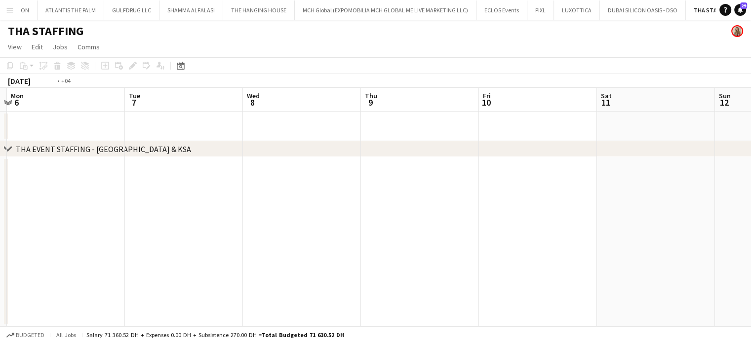
drag, startPoint x: 463, startPoint y: 180, endPoint x: 395, endPoint y: 203, distance: 71.3
click at [553, 199] on app-calendar-viewport "Sat 4 Sun 5 Mon 6 Tue 7 Wed 8 Thu 9 Fri 10 Sat 11 Sun 12 Mon 13 11/14 1 Job Tue…" at bounding box center [375, 253] width 751 height 330
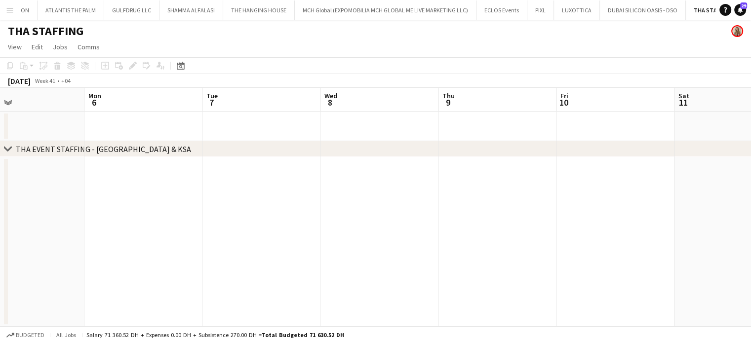
drag, startPoint x: 241, startPoint y: 198, endPoint x: 564, endPoint y: 224, distance: 323.4
click at [559, 212] on app-calendar-viewport "Fri 3 Sat 4 Sun 5 Mon 6 Tue 7 Wed 8 Thu 9 Fri 10 Sat 11 Sun 12 Mon 13 11/14 1 J…" at bounding box center [375, 253] width 751 height 330
drag, startPoint x: 312, startPoint y: 177, endPoint x: 590, endPoint y: 213, distance: 280.7
click at [585, 210] on app-calendar-viewport "Wed 1 Thu 2 Fri 3 Sat 4 Sun 5 Mon 6 Tue 7 Wed 8 Thu 9 Fri 10 Sat 11 Sun 12" at bounding box center [375, 253] width 751 height 330
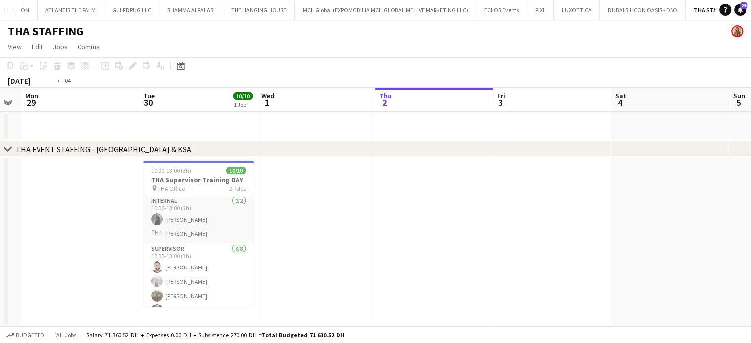
drag, startPoint x: 281, startPoint y: 208, endPoint x: 550, endPoint y: 219, distance: 269.2
click at [543, 217] on app-calendar-viewport "Sat 27 Sun 28 Mon 29 Tue 30 10/10 1 Job Wed 1 Thu 2 Fri 3 Sat 4 Sun 5 Mon 6 Tue…" at bounding box center [375, 253] width 751 height 330
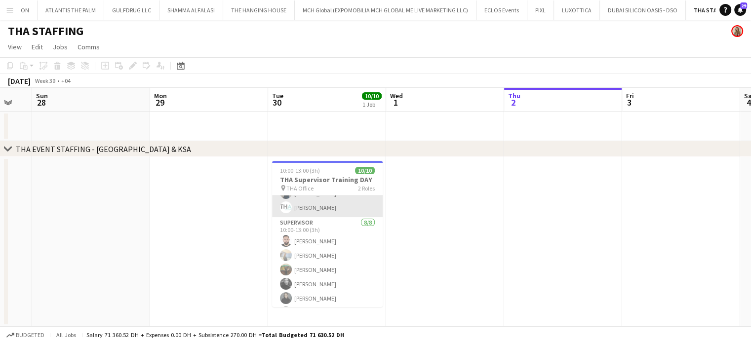
scroll to position [70, 0]
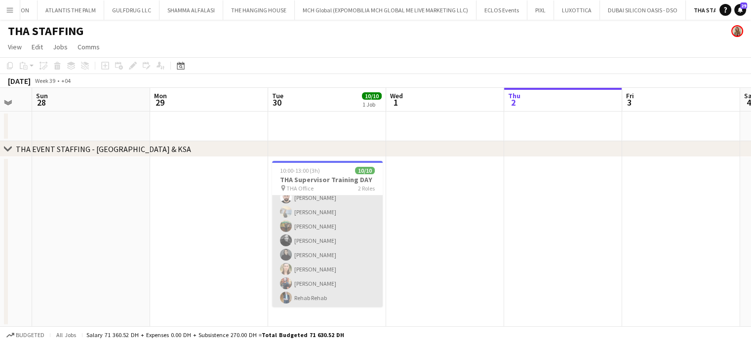
drag, startPoint x: 318, startPoint y: 242, endPoint x: 359, endPoint y: 240, distance: 41.0
click at [317, 242] on app-card-role "Supervisor [DATE] 10:00-13:00 (3h) [PERSON_NAME] [PERSON_NAME] Burdiuk [PERSON_…" at bounding box center [327, 241] width 111 height 134
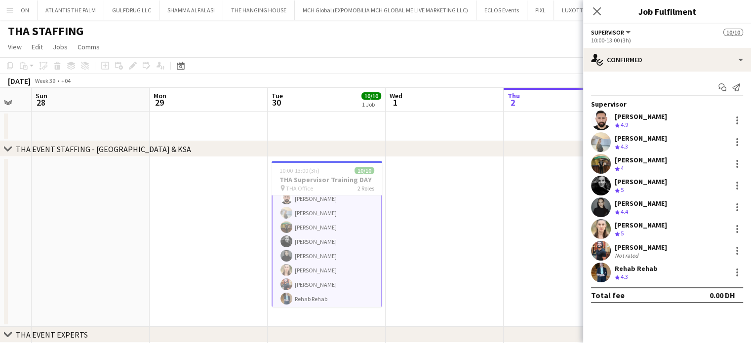
scroll to position [71, 0]
click at [634, 187] on div "7.9km" at bounding box center [634, 190] width 19 height 8
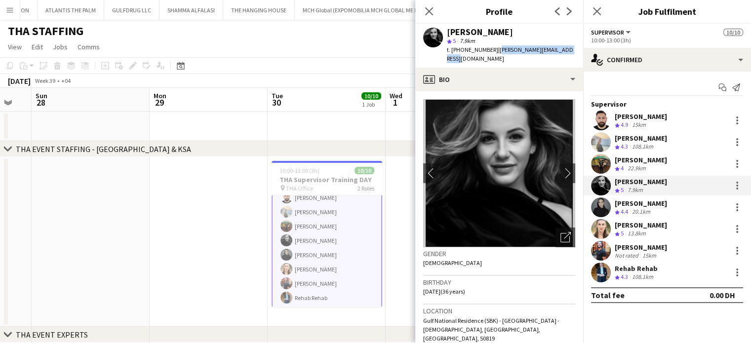
drag, startPoint x: 575, startPoint y: 51, endPoint x: 494, endPoint y: 51, distance: 81.0
click at [494, 51] on div "[PERSON_NAME] star 5 7.9km t. [PHONE_NUMBER] | [PERSON_NAME][EMAIL_ADDRESS][DOM…" at bounding box center [499, 46] width 168 height 44
copy span "[PERSON_NAME][EMAIL_ADDRESS][DOMAIN_NAME]"
